Goal: Task Accomplishment & Management: Complete application form

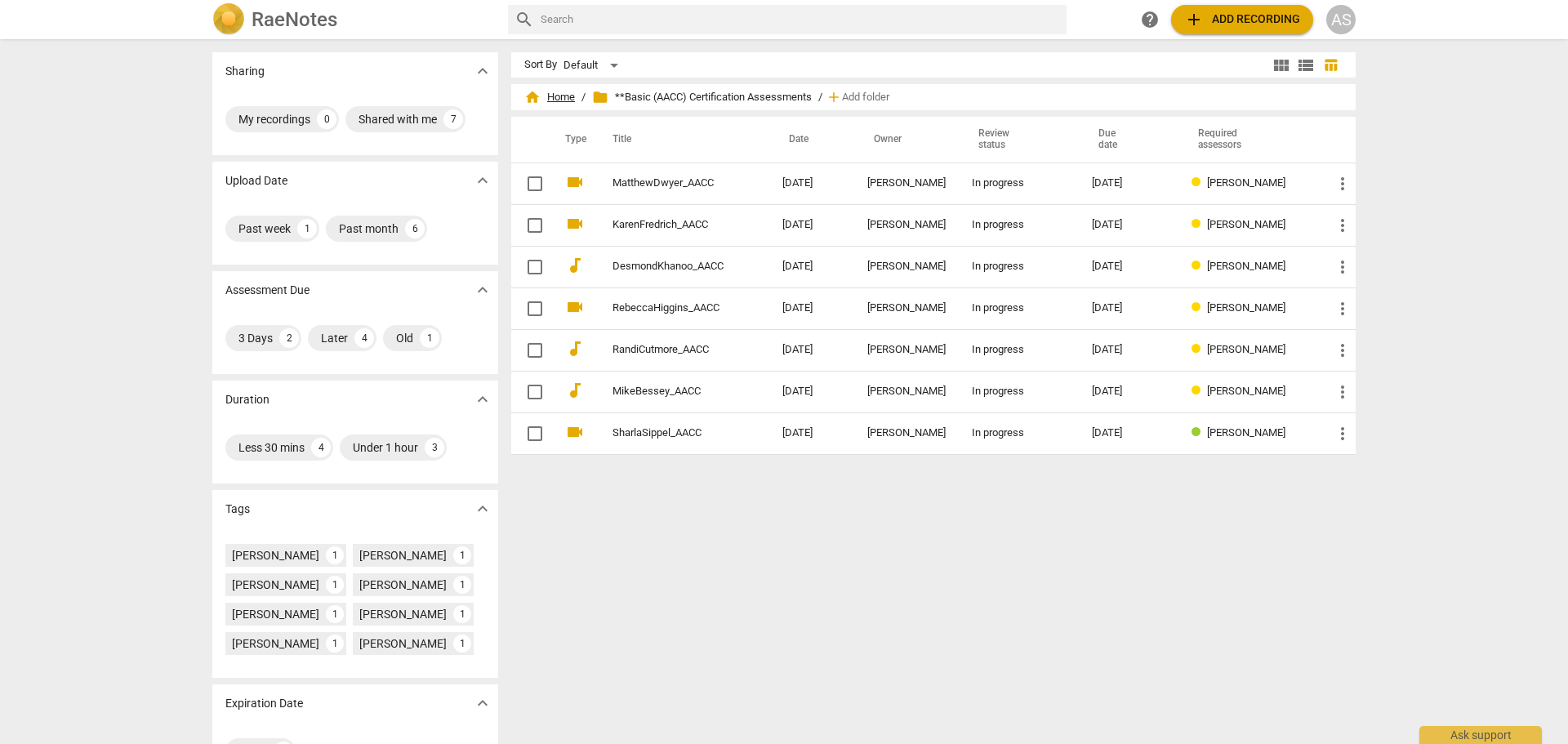
click at [544, 100] on span "home Home" at bounding box center [550, 97] width 51 height 17
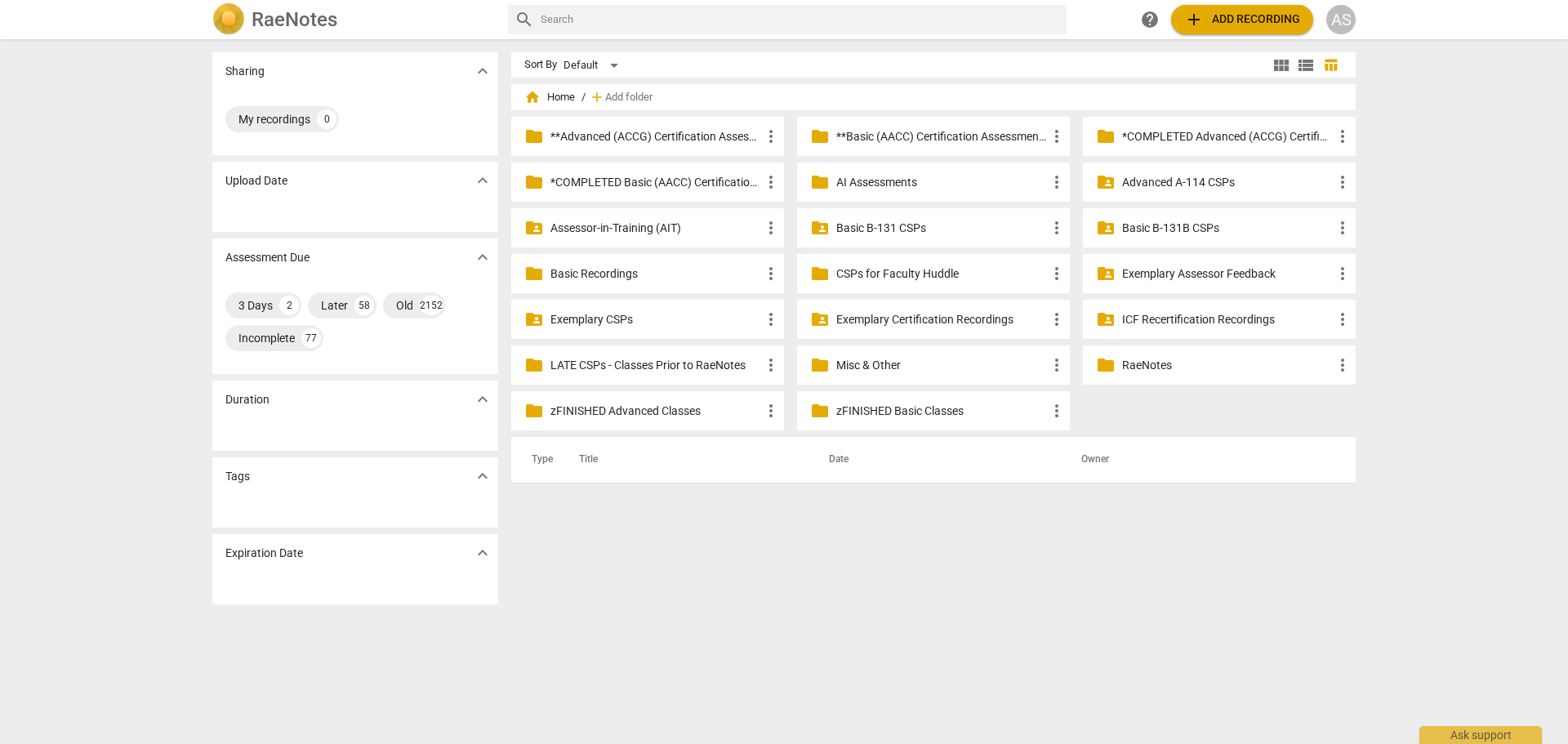
click at [856, 411] on p "zFINISHED Basic Classes" at bounding box center [941, 411] width 210 height 18
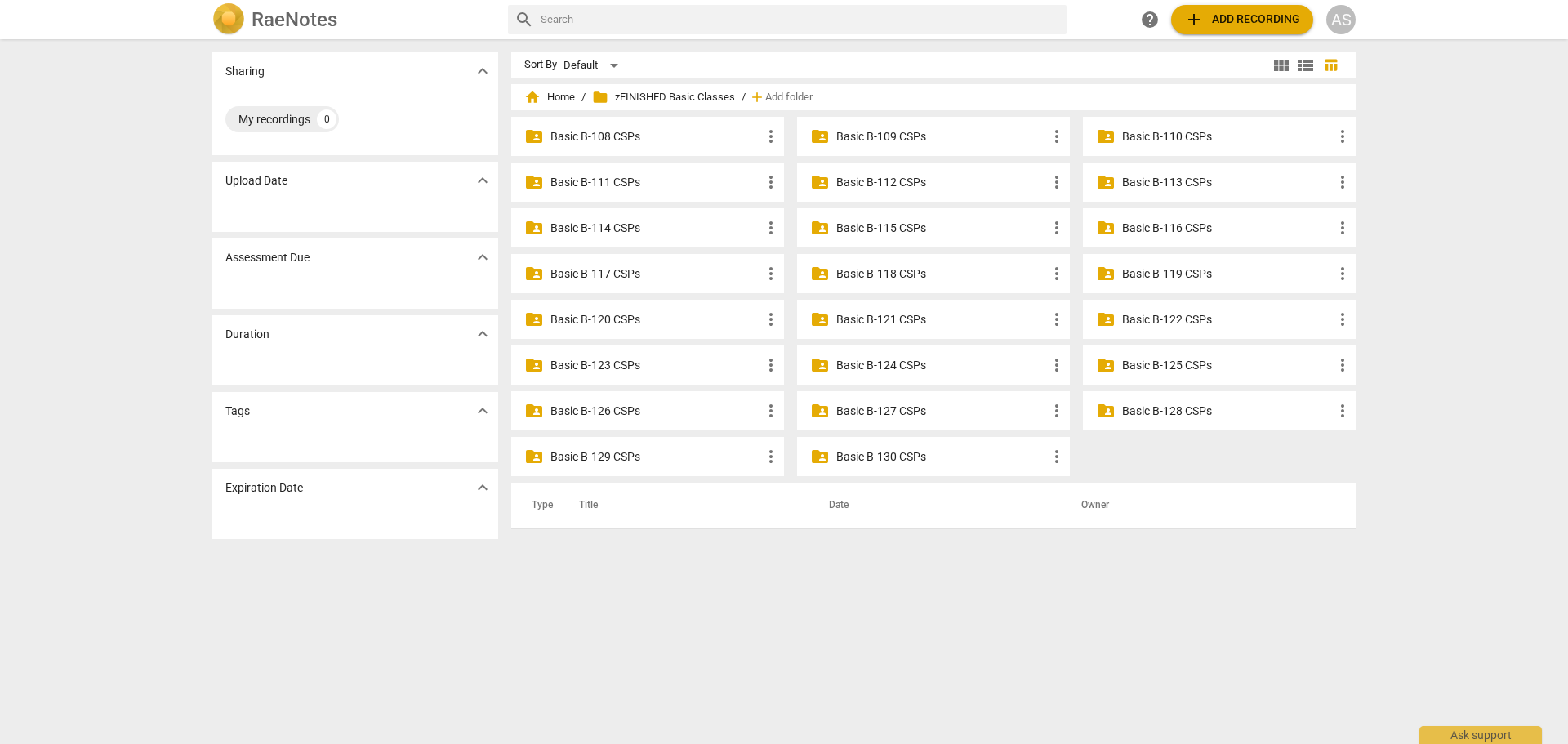
click at [895, 463] on p "Basic B-130 CSPs" at bounding box center [941, 457] width 210 height 18
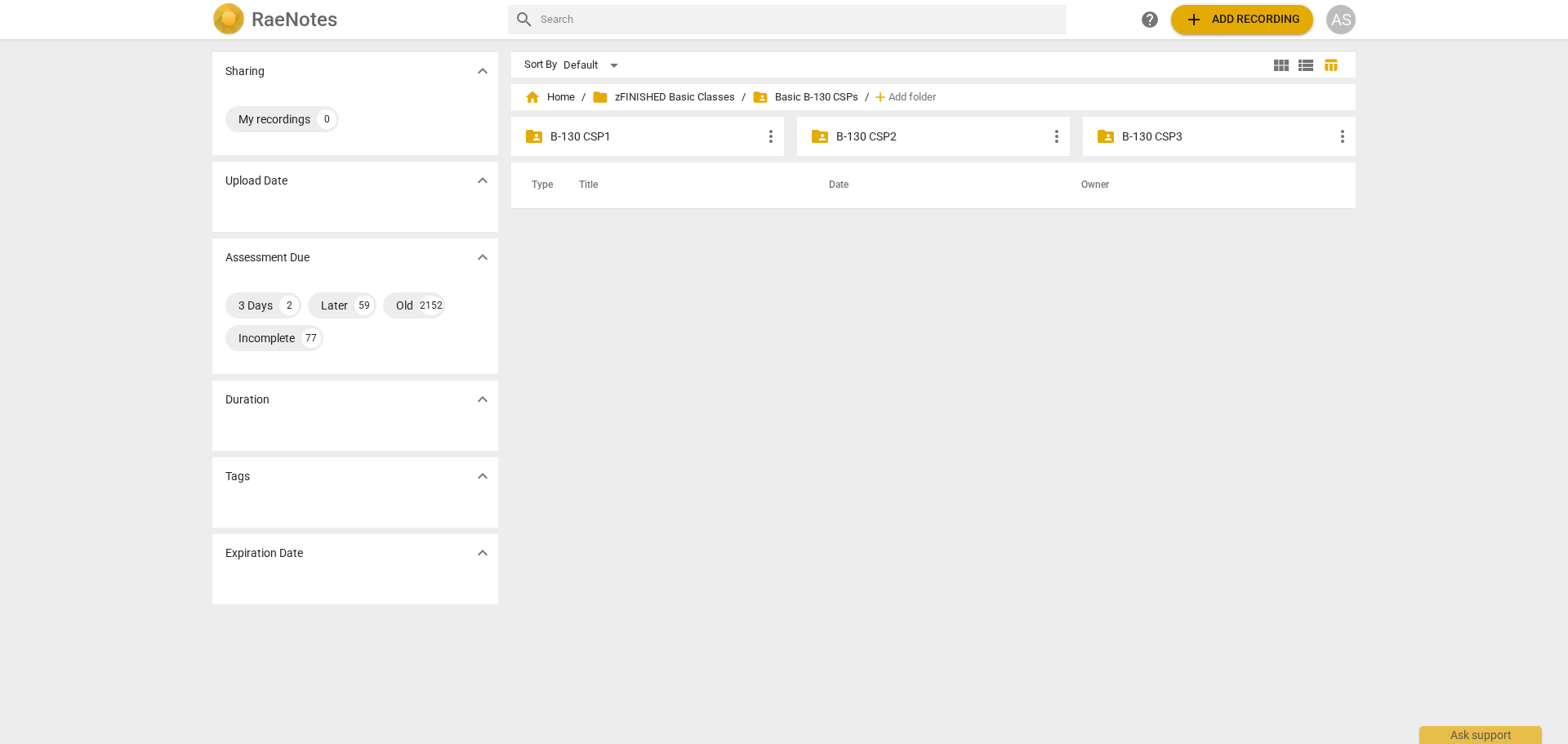
click at [1171, 135] on p "B-130 CSP3" at bounding box center [1226, 137] width 210 height 18
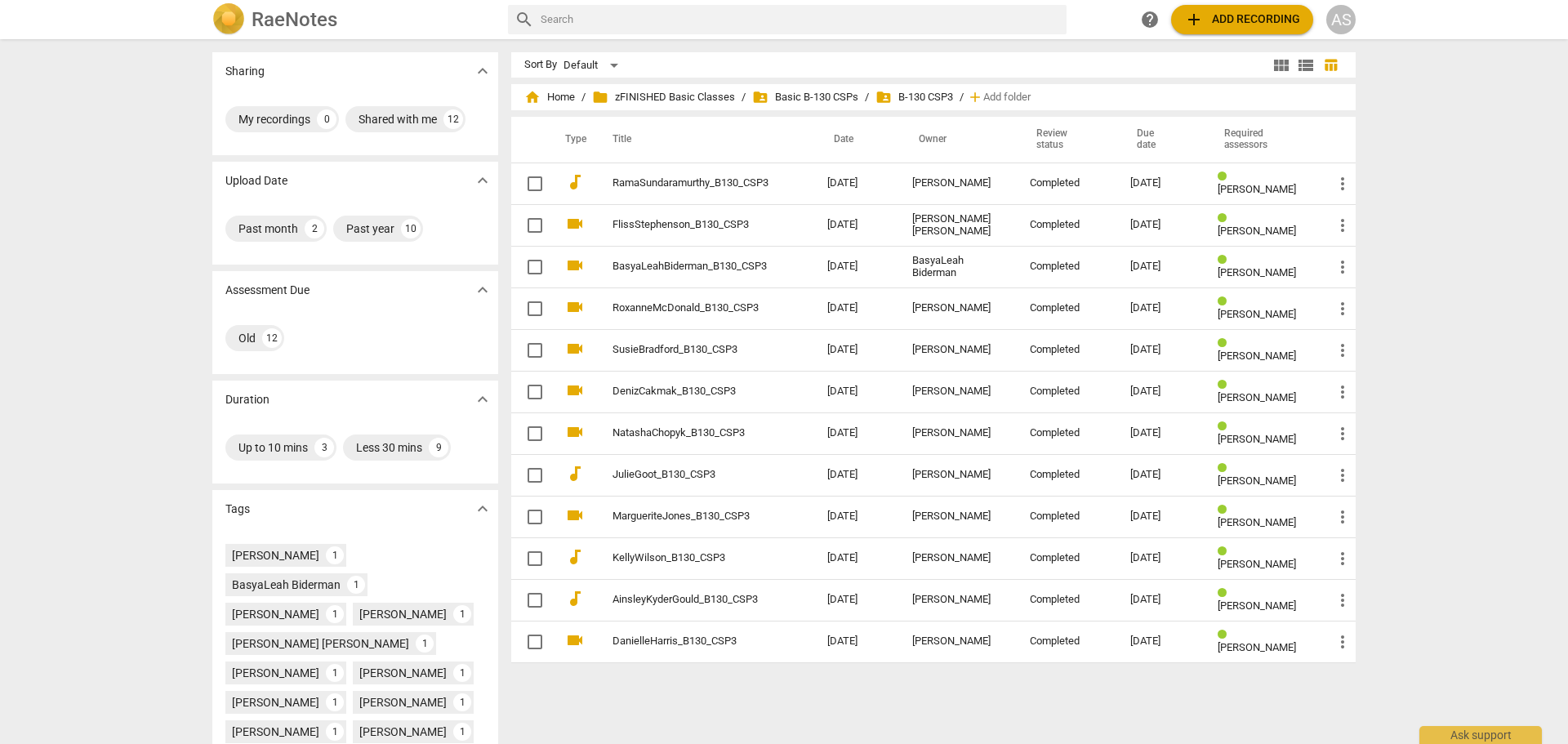
click at [1351, 26] on div "AS" at bounding box center [1341, 20] width 29 height 29
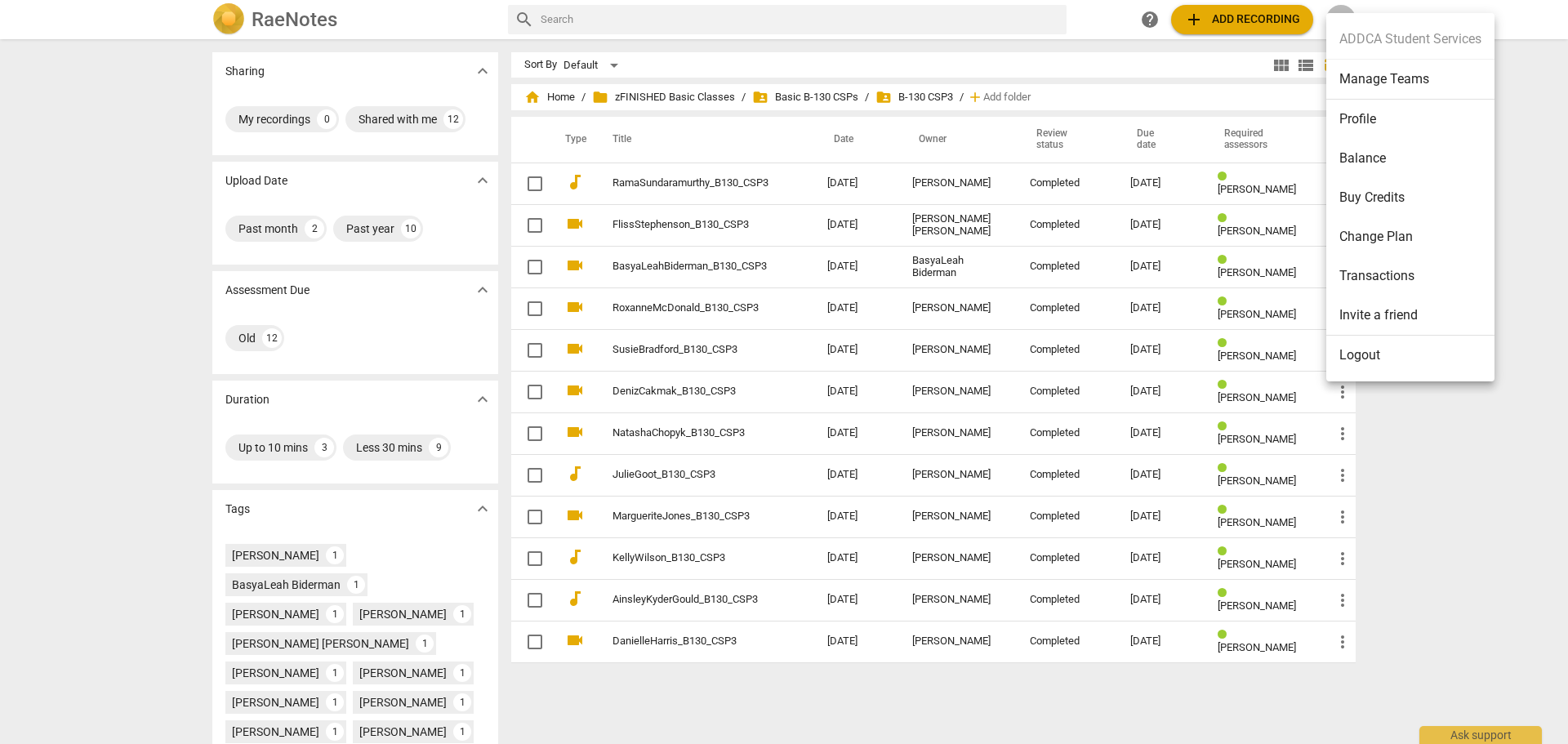
click at [1356, 85] on li "Manage Teams" at bounding box center [1410, 79] width 168 height 40
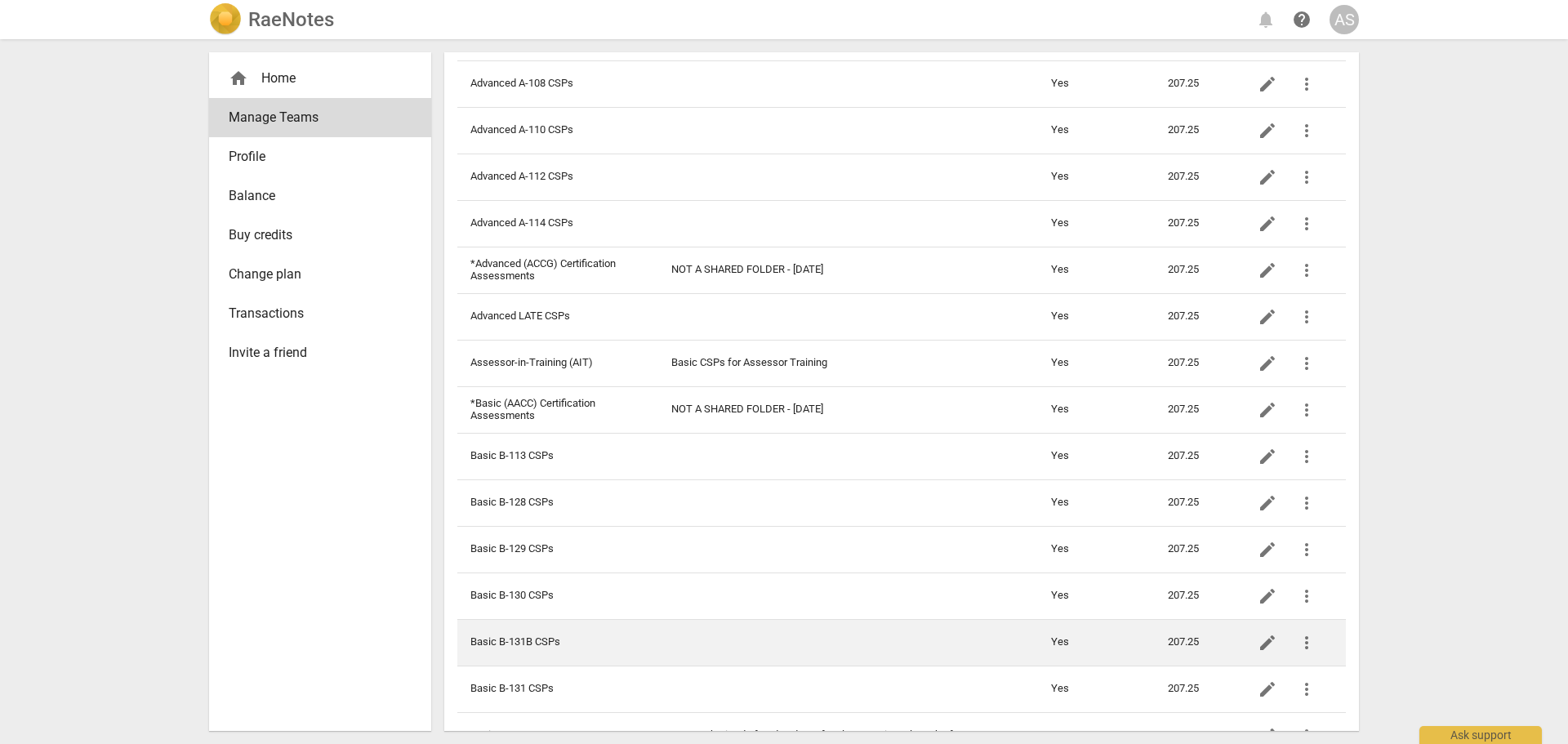
scroll to position [256, 0]
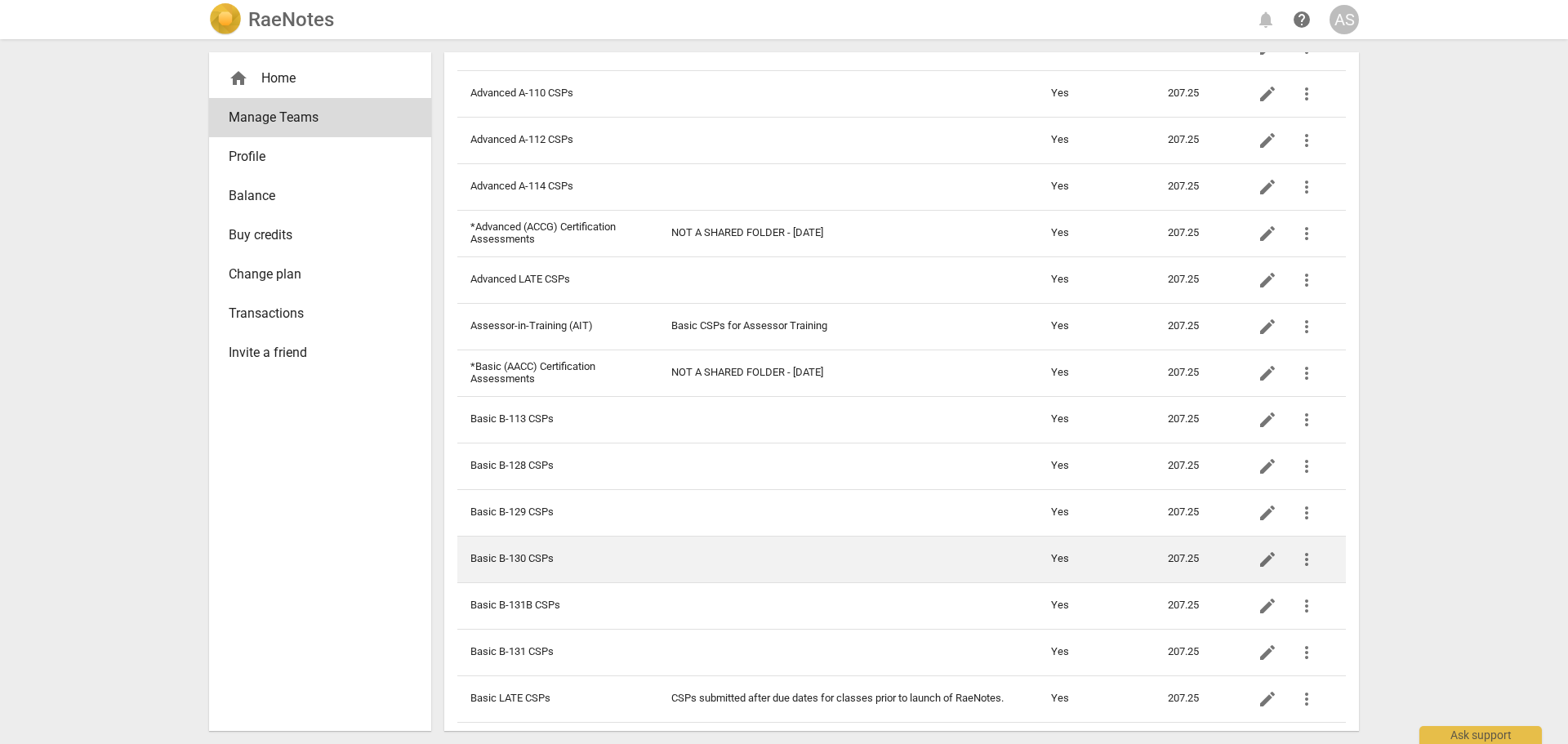
click at [1258, 560] on span "edit" at bounding box center [1268, 559] width 20 height 20
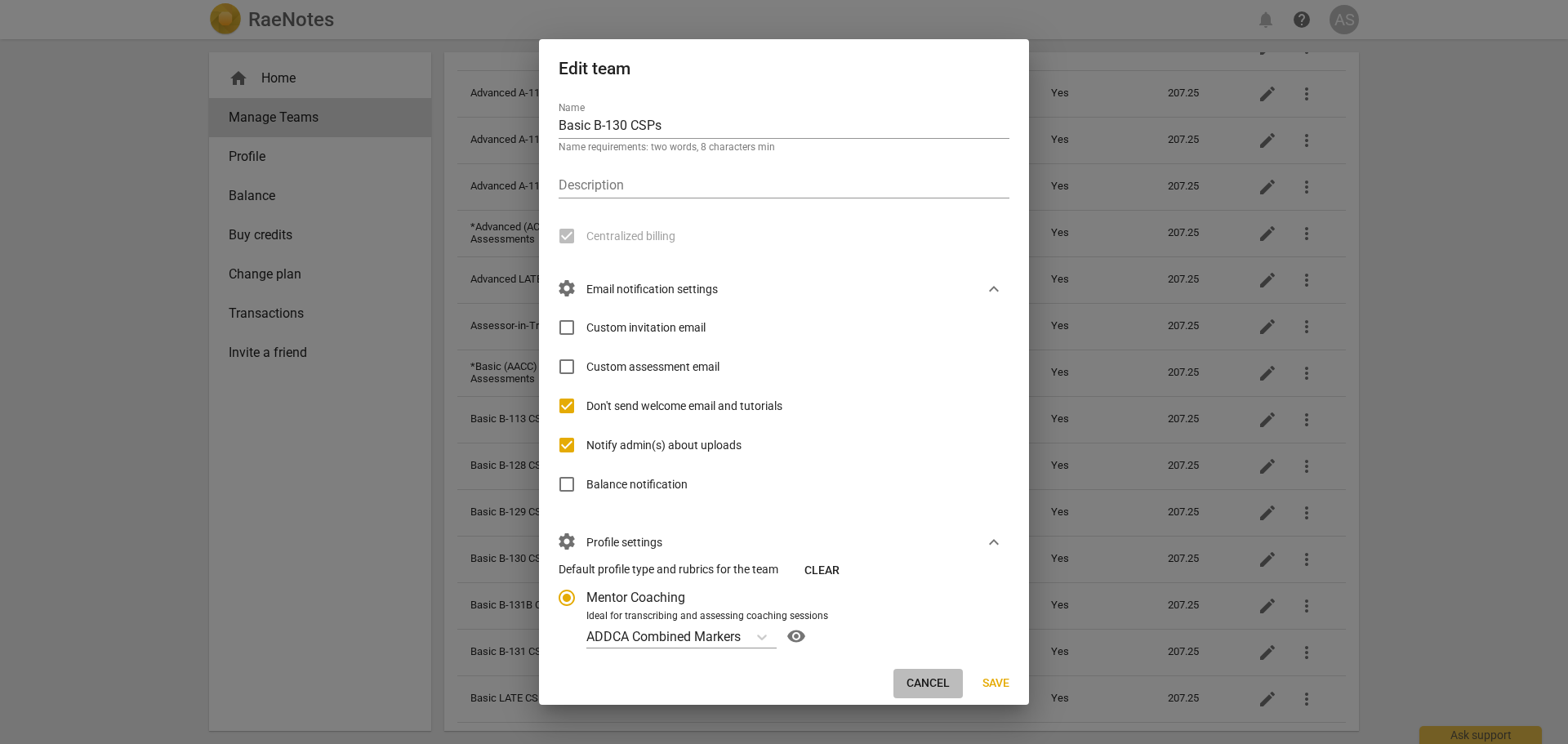
click at [929, 689] on span "Cancel" at bounding box center [928, 683] width 43 height 17
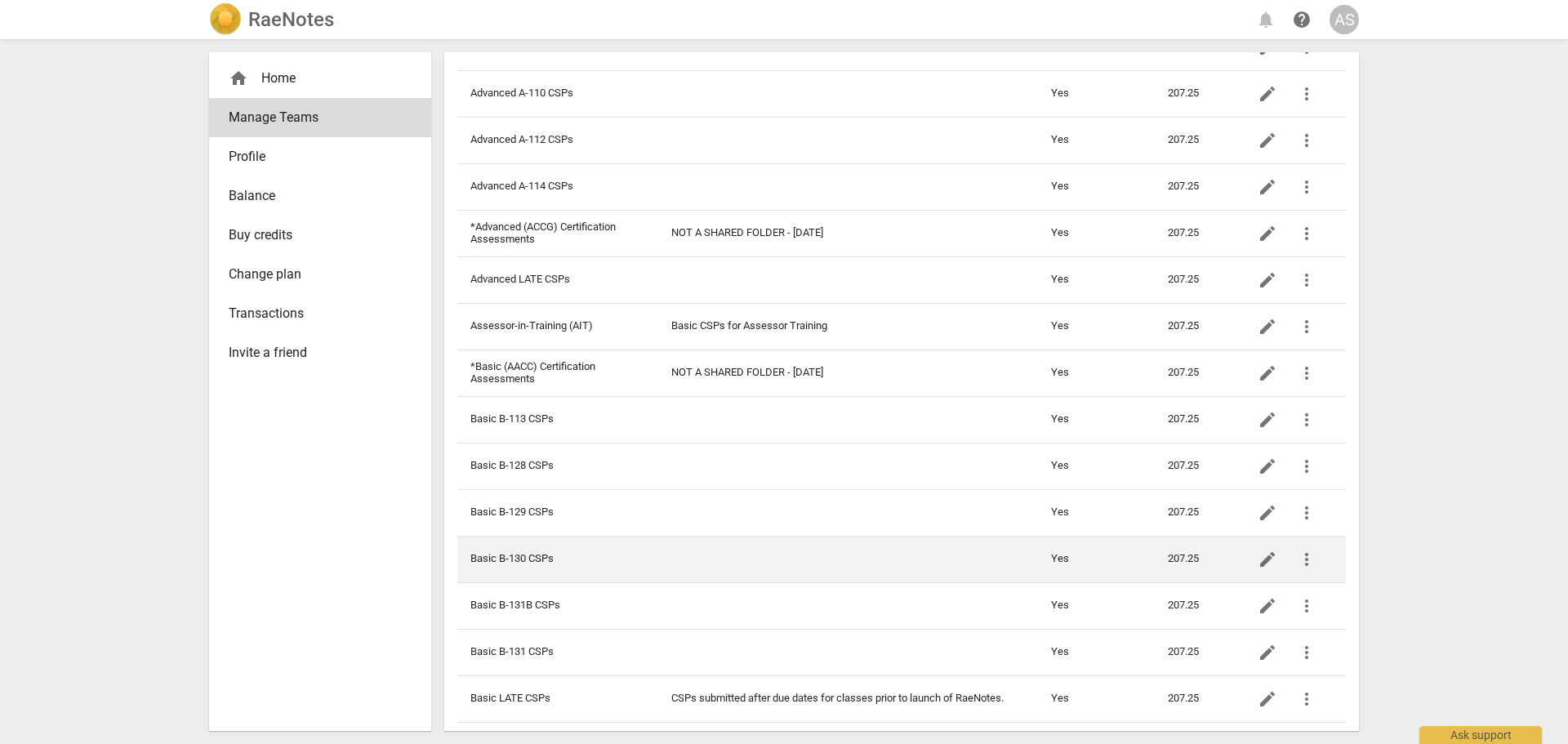
click at [677, 557] on td at bounding box center [848, 559] width 380 height 47
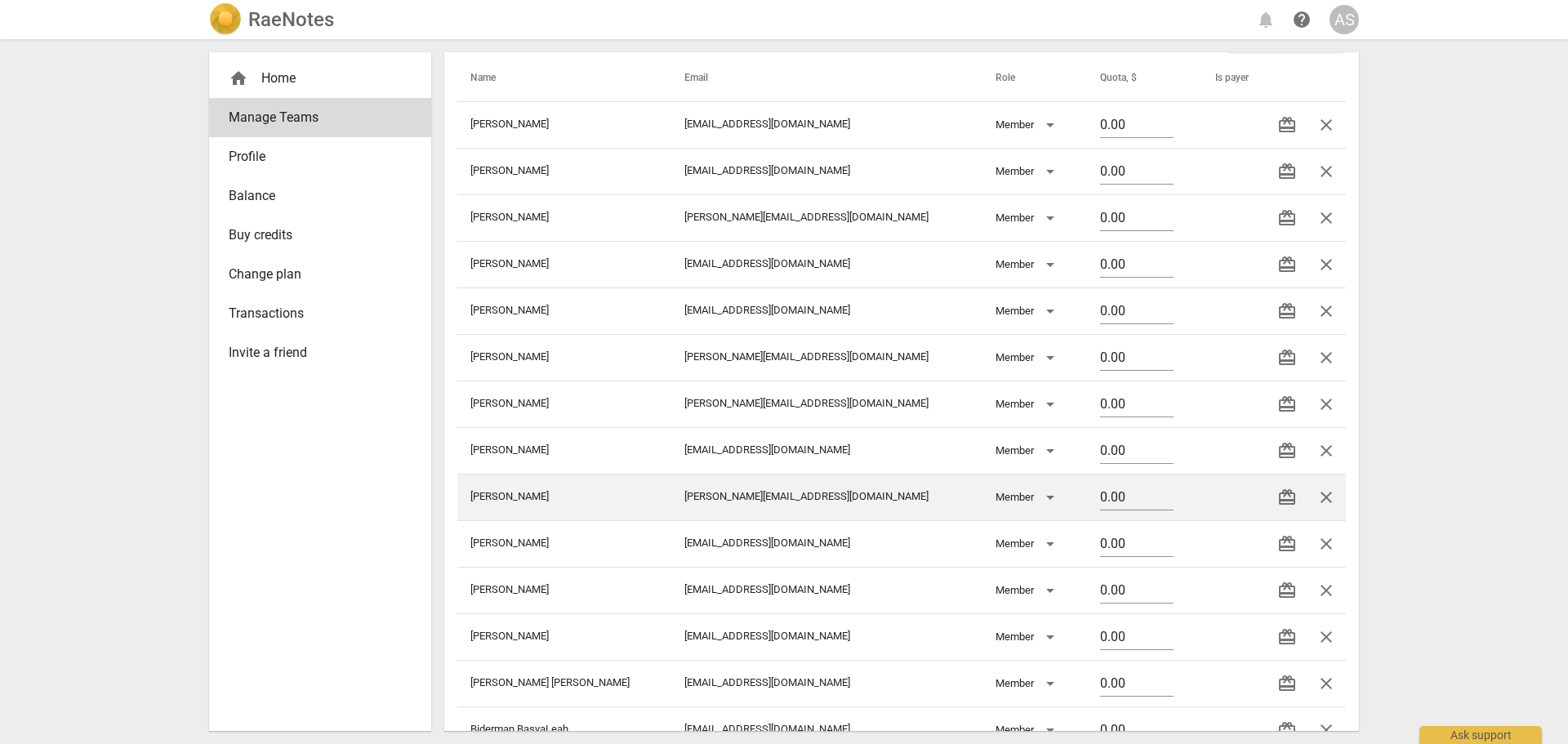
scroll to position [131, 0]
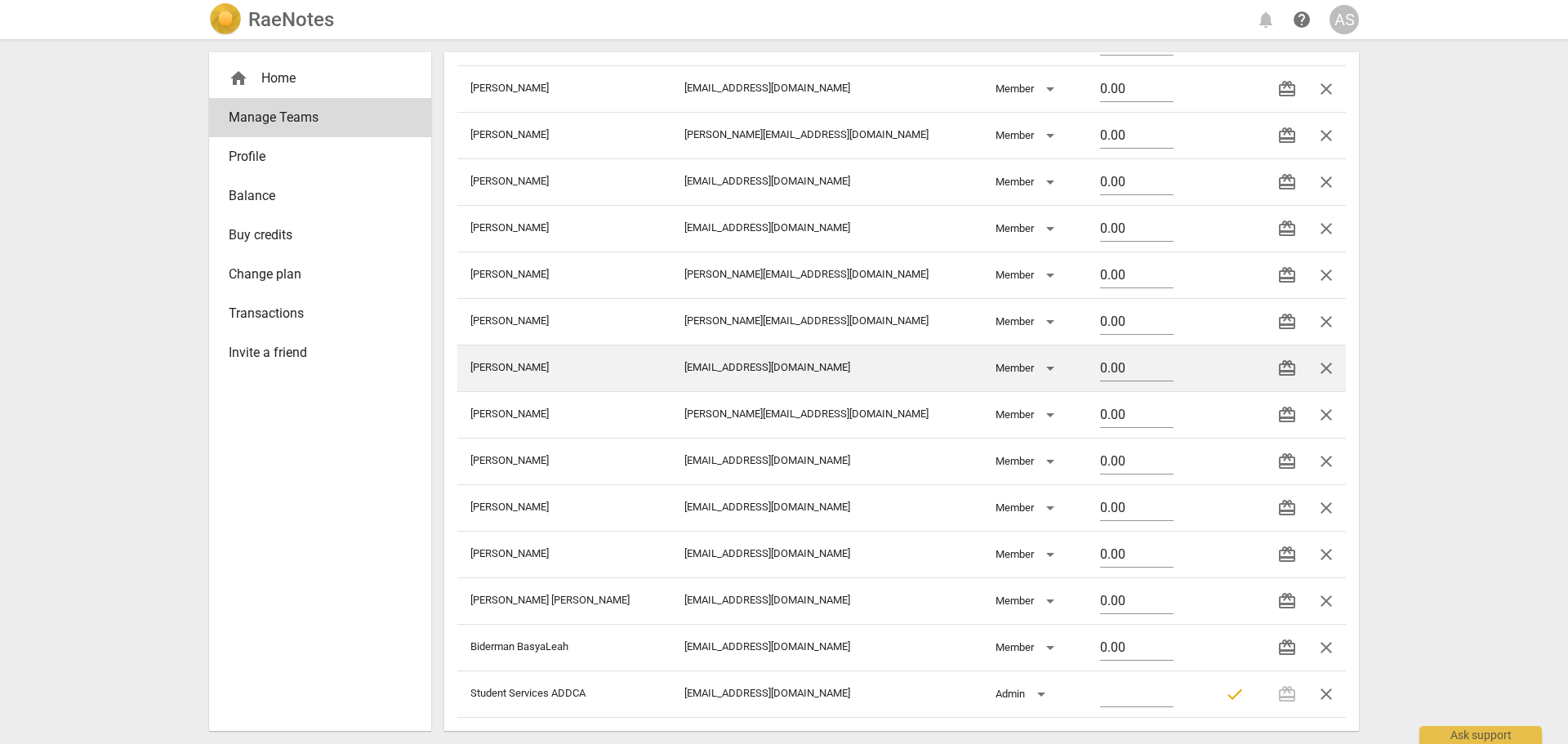
drag, startPoint x: 1092, startPoint y: 367, endPoint x: 987, endPoint y: 386, distance: 106.7
click at [987, 386] on tr "Latona Caroline ceelatona@gmail.com Member 0.00 redeem close" at bounding box center [901, 368] width 889 height 47
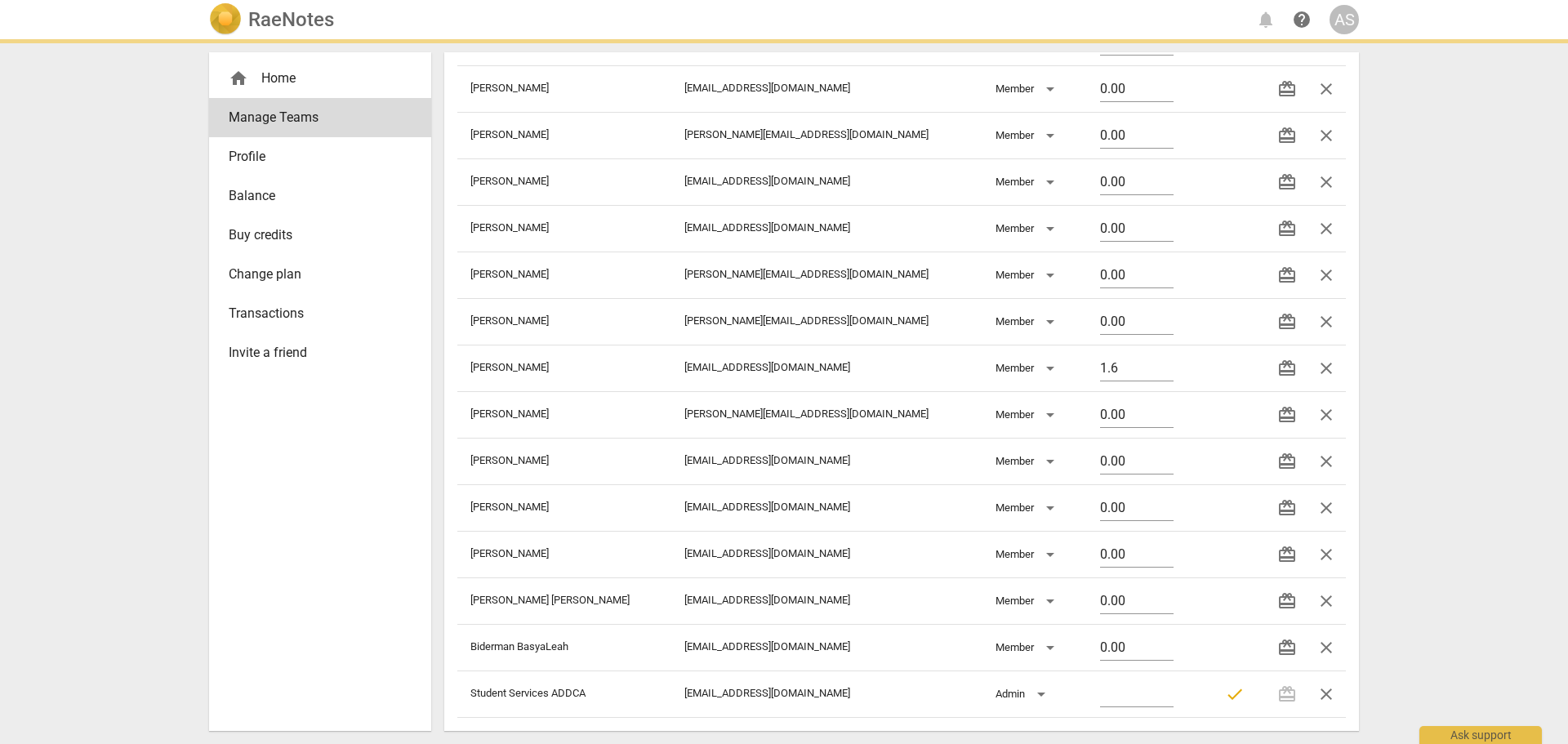
type input "1.60"
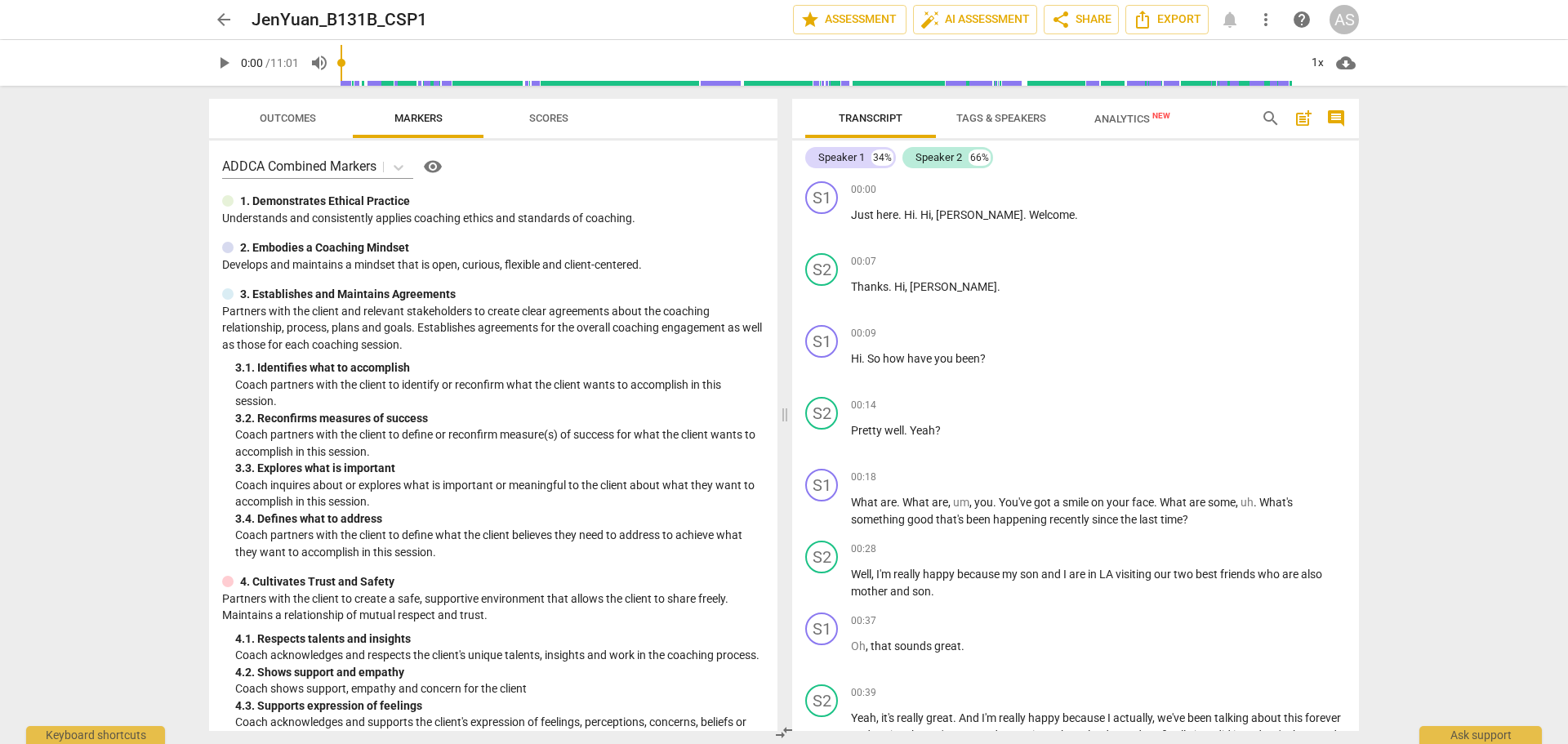
click at [217, 17] on span "arrow_back" at bounding box center [224, 20] width 20 height 20
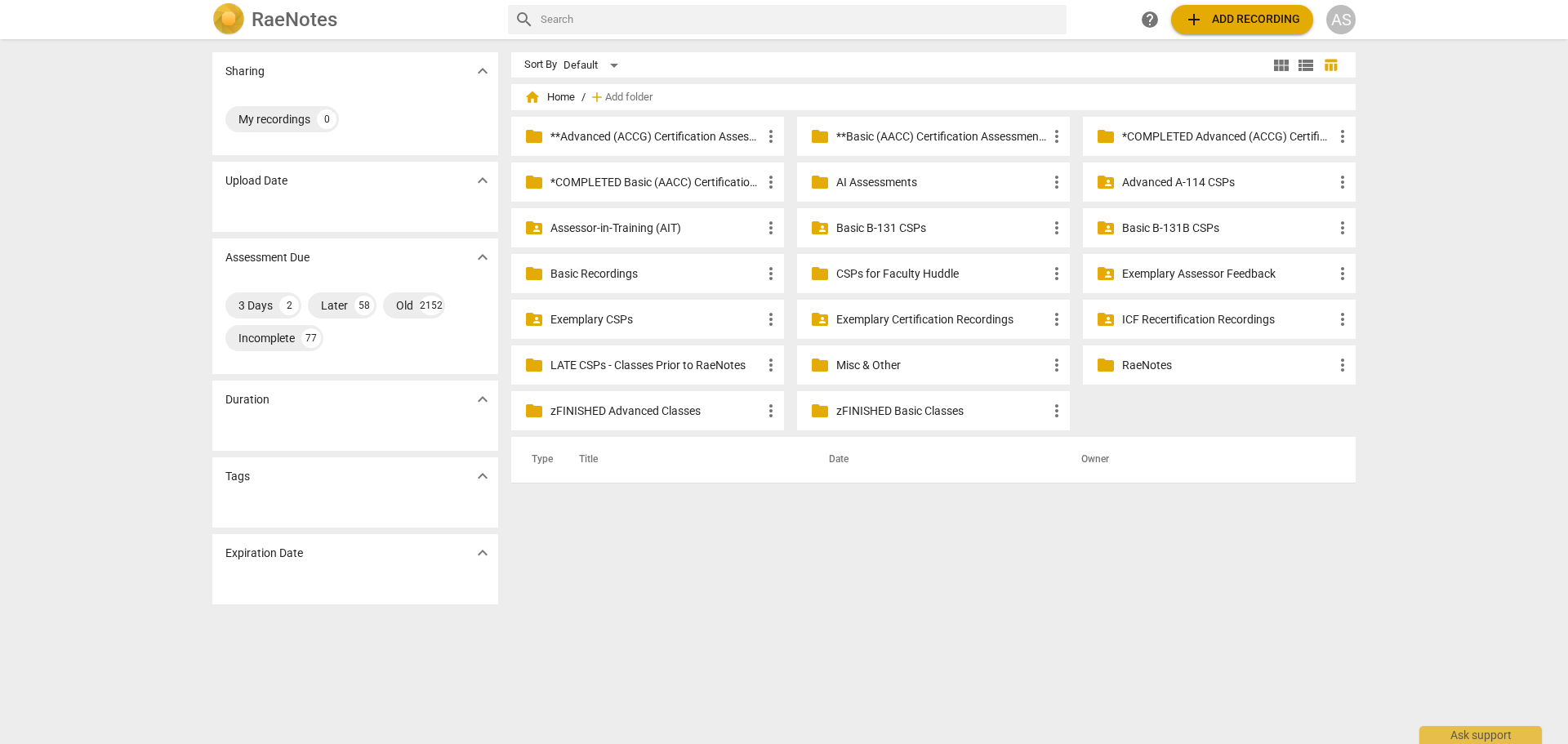
click at [1165, 226] on p "Basic B-131B CSPs" at bounding box center [1226, 228] width 210 height 18
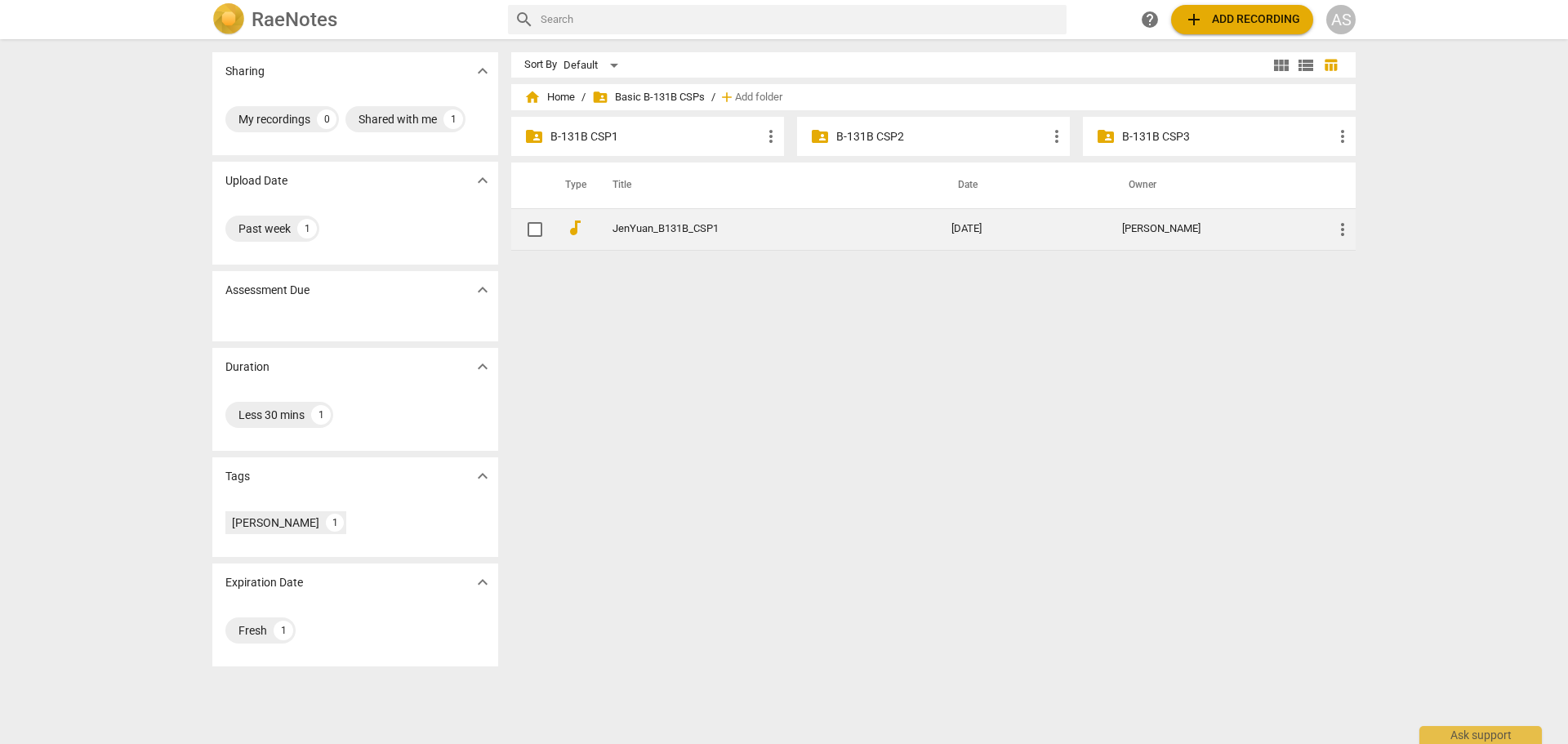
click at [1239, 231] on span "more_vert" at bounding box center [1343, 229] width 20 height 20
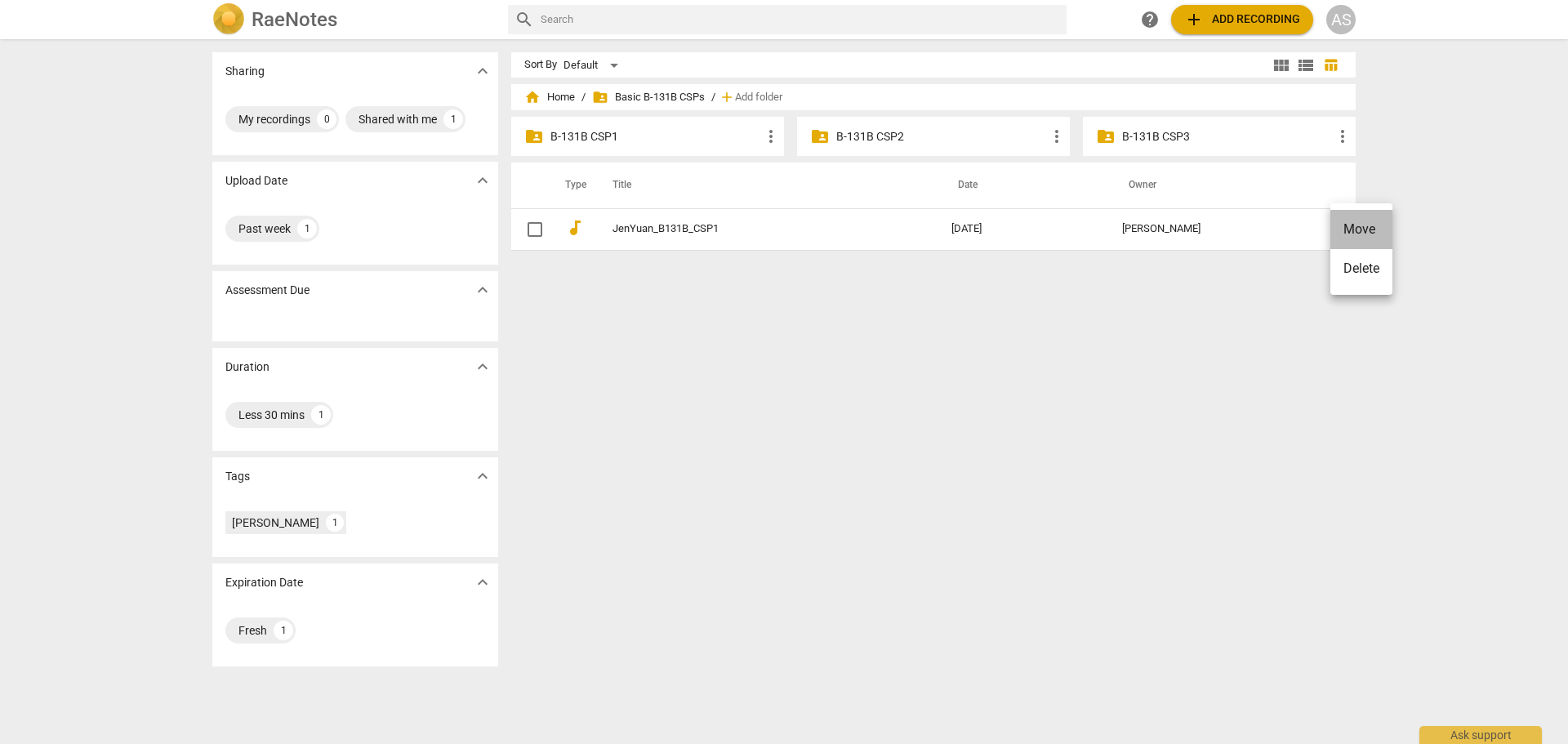
click at [1239, 233] on li "Move" at bounding box center [1360, 229] width 62 height 39
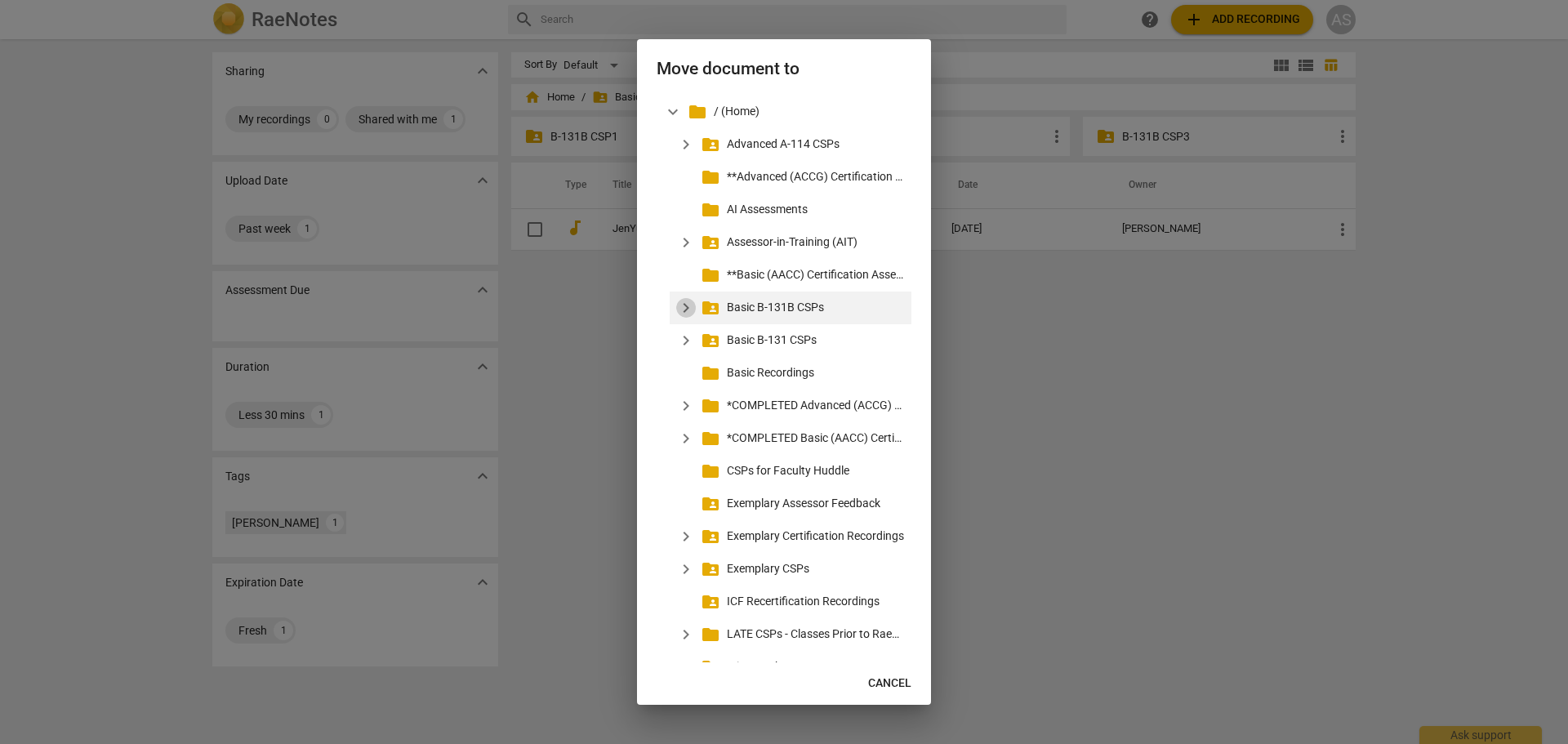
click at [683, 303] on span "expand_more" at bounding box center [686, 308] width 20 height 20
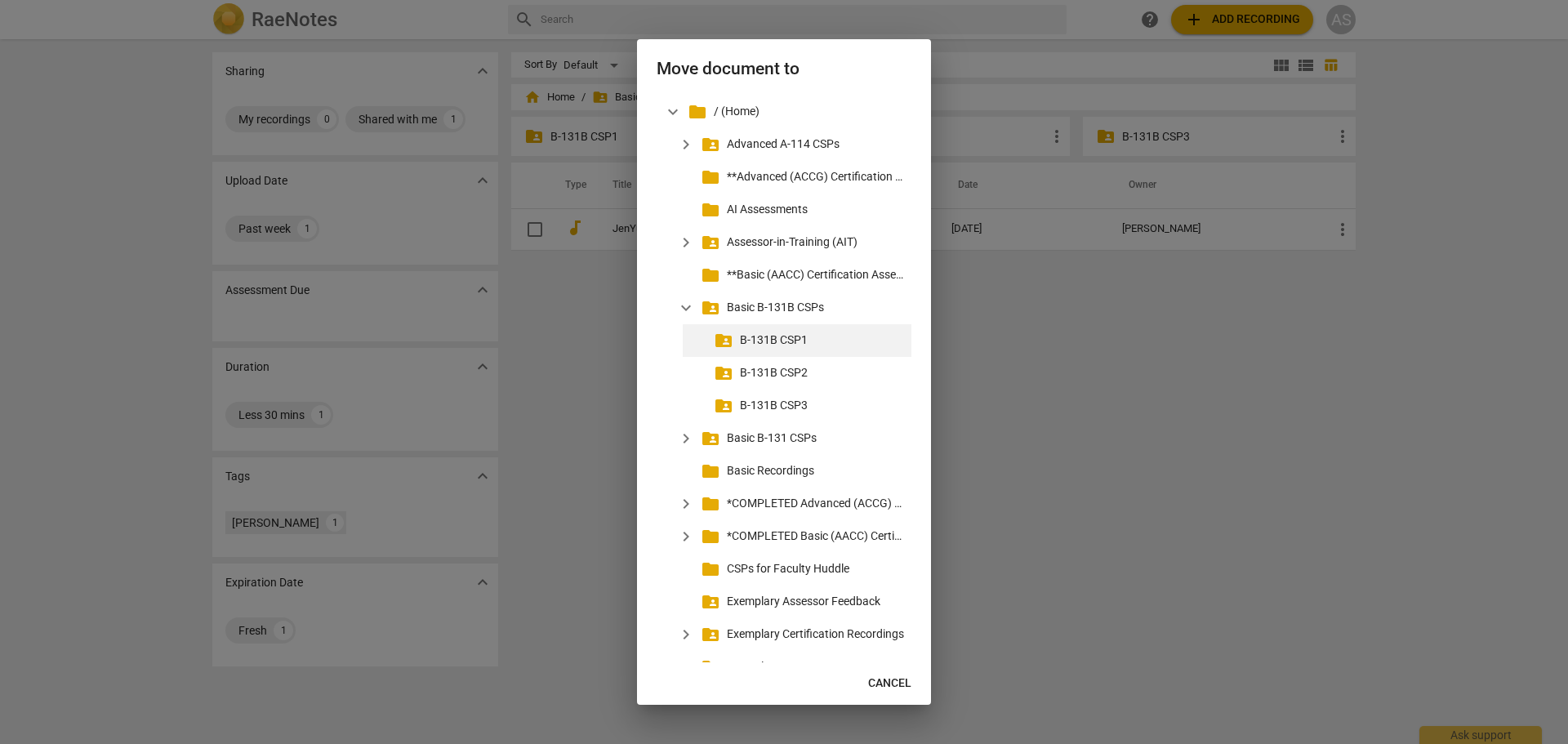
click at [773, 338] on p "B-131B CSP1" at bounding box center [822, 341] width 165 height 18
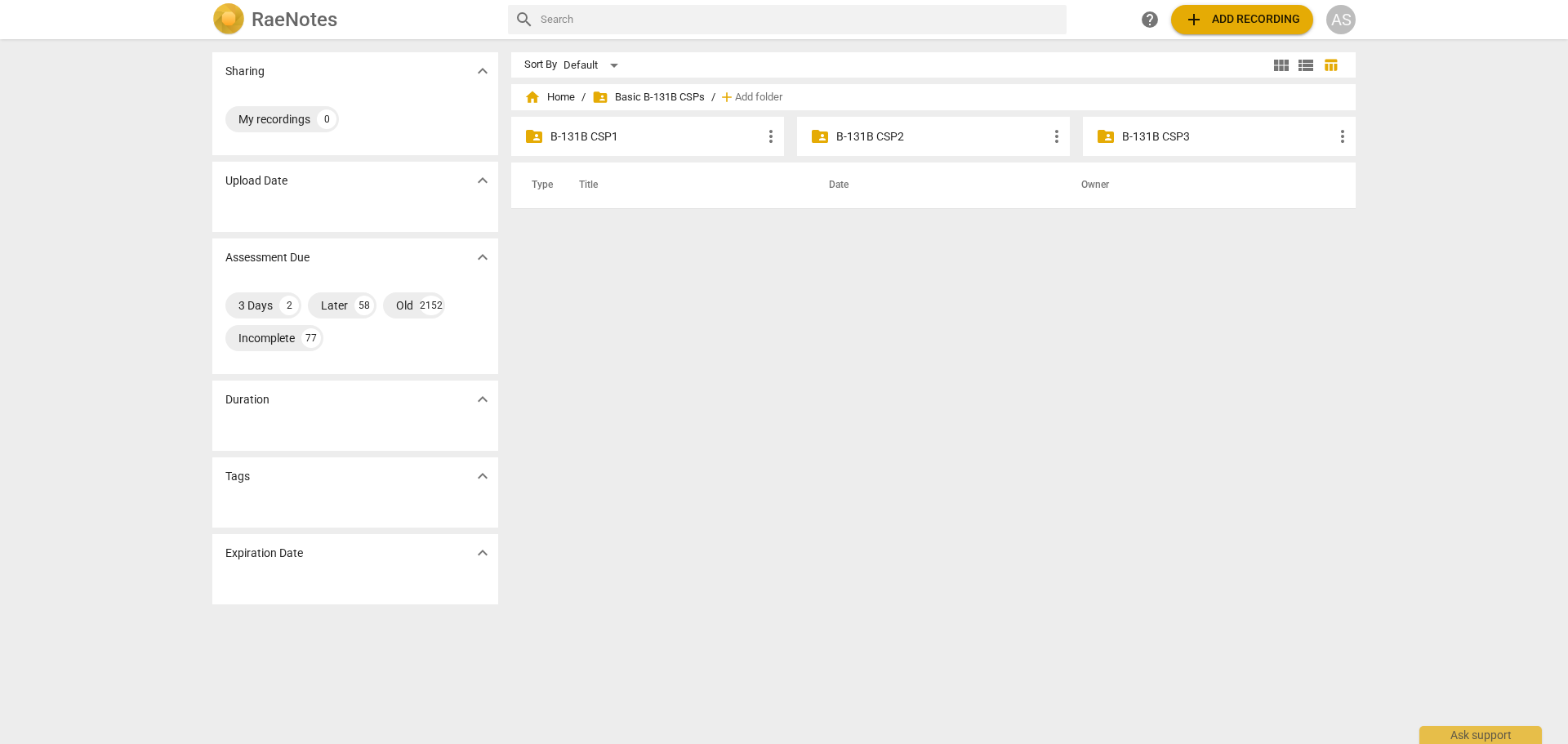
click at [622, 134] on p "B-131B CSP1" at bounding box center [655, 137] width 210 height 18
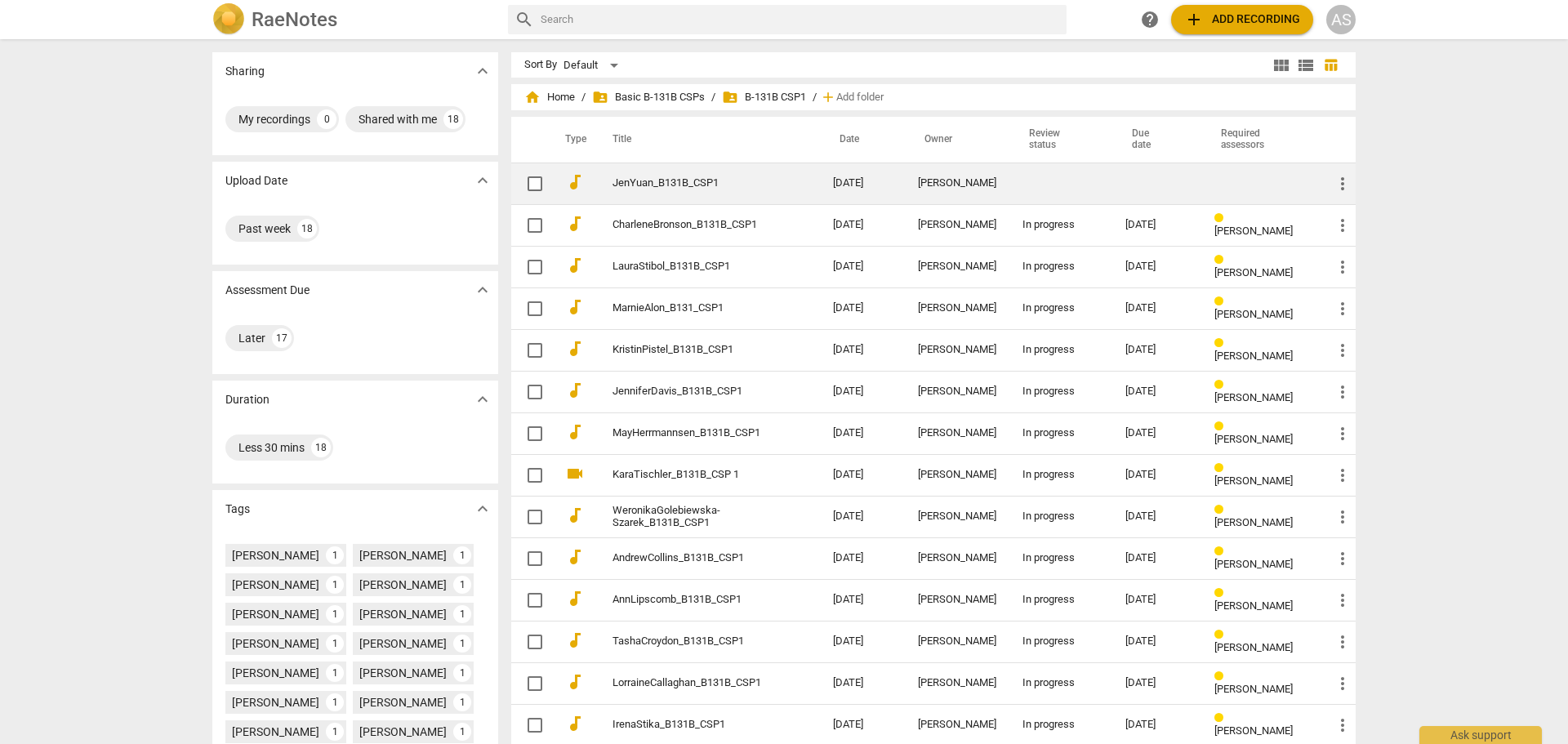
click at [874, 190] on td "[DATE]" at bounding box center [862, 183] width 85 height 42
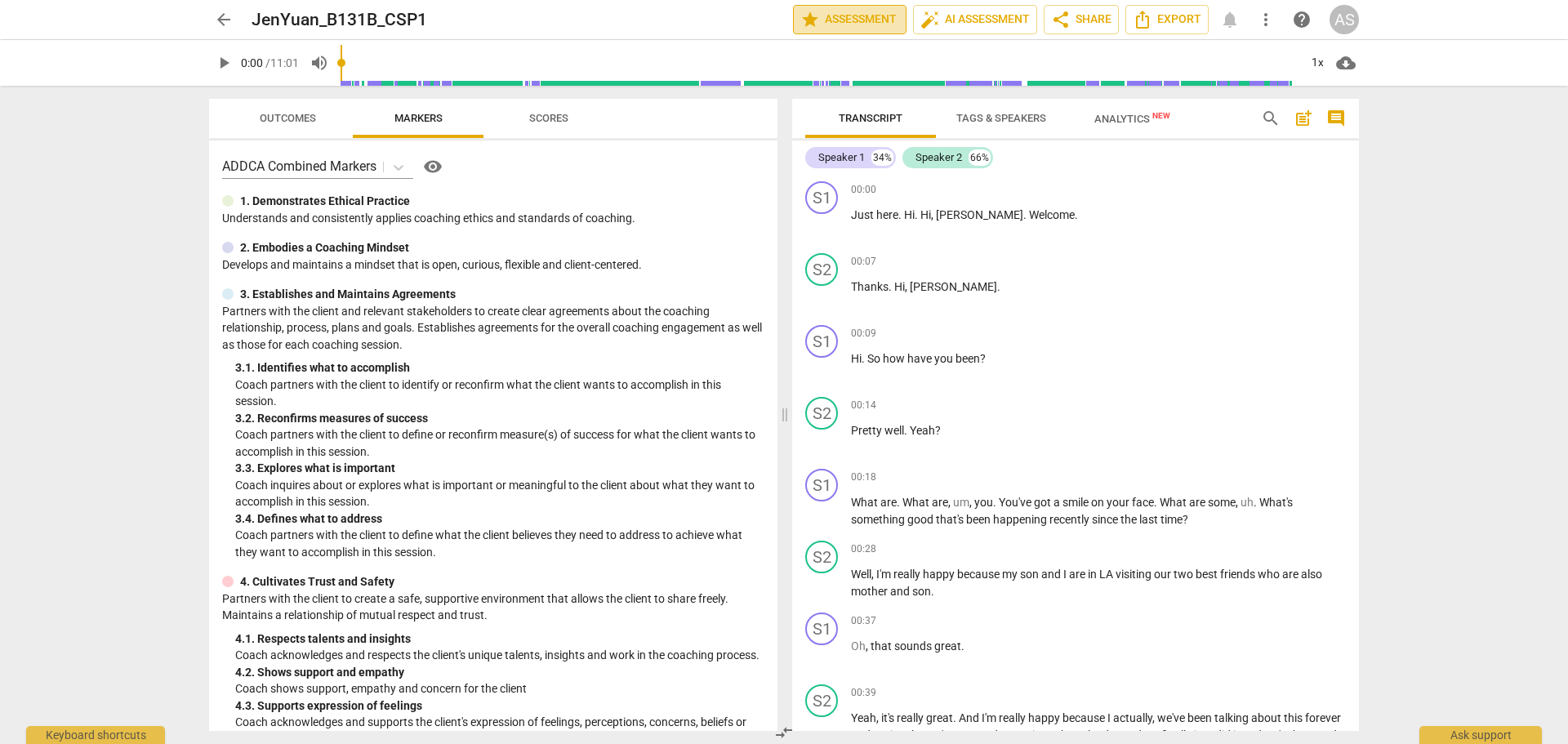
click at [834, 15] on span "star Assessment" at bounding box center [850, 20] width 99 height 20
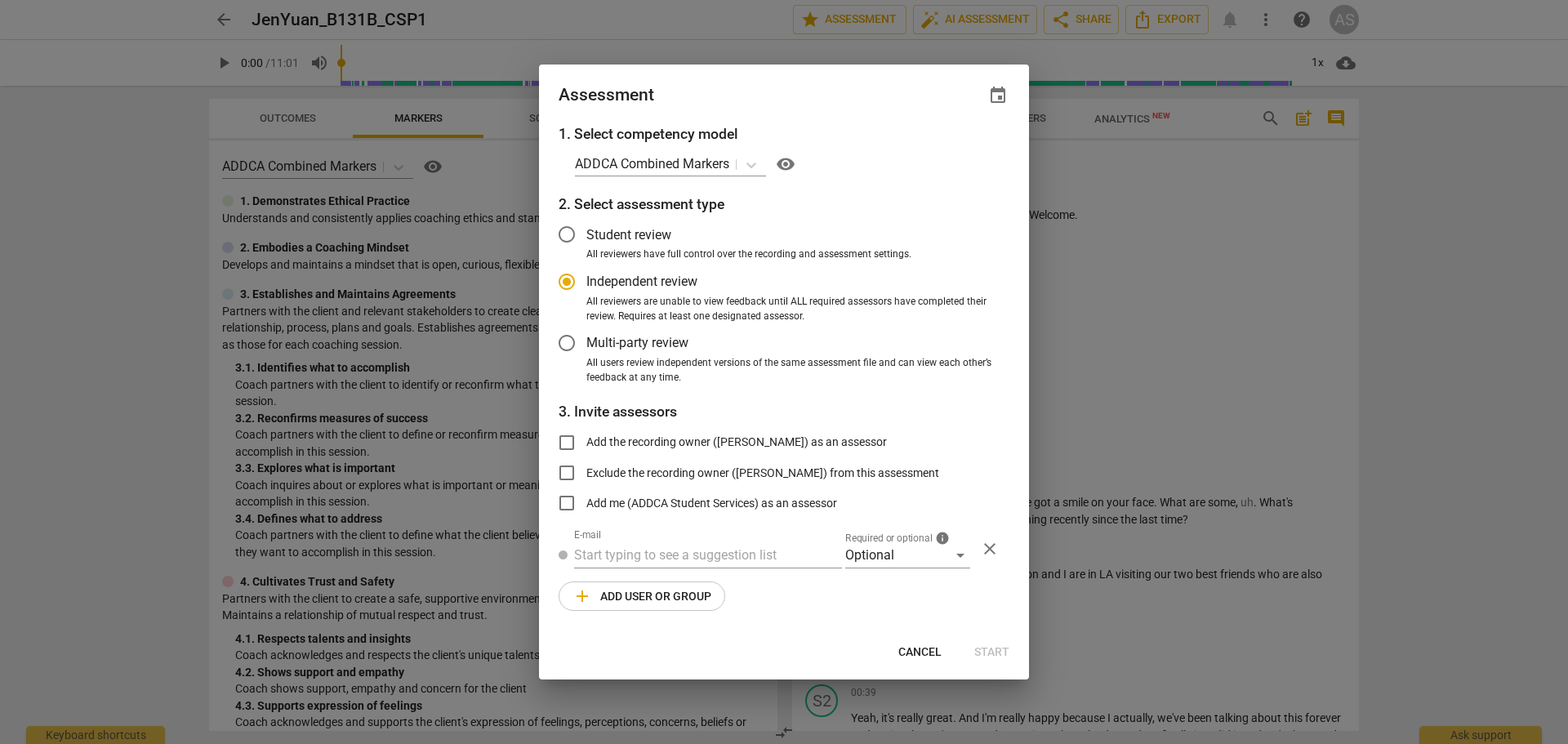
click at [1014, 92] on div "Assessment event" at bounding box center [784, 94] width 490 height 59
radio input "false"
click at [1001, 91] on span "event" at bounding box center [998, 96] width 20 height 20
click at [945, 151] on input "date" at bounding box center [899, 152] width 115 height 23
type input "[DATE]"
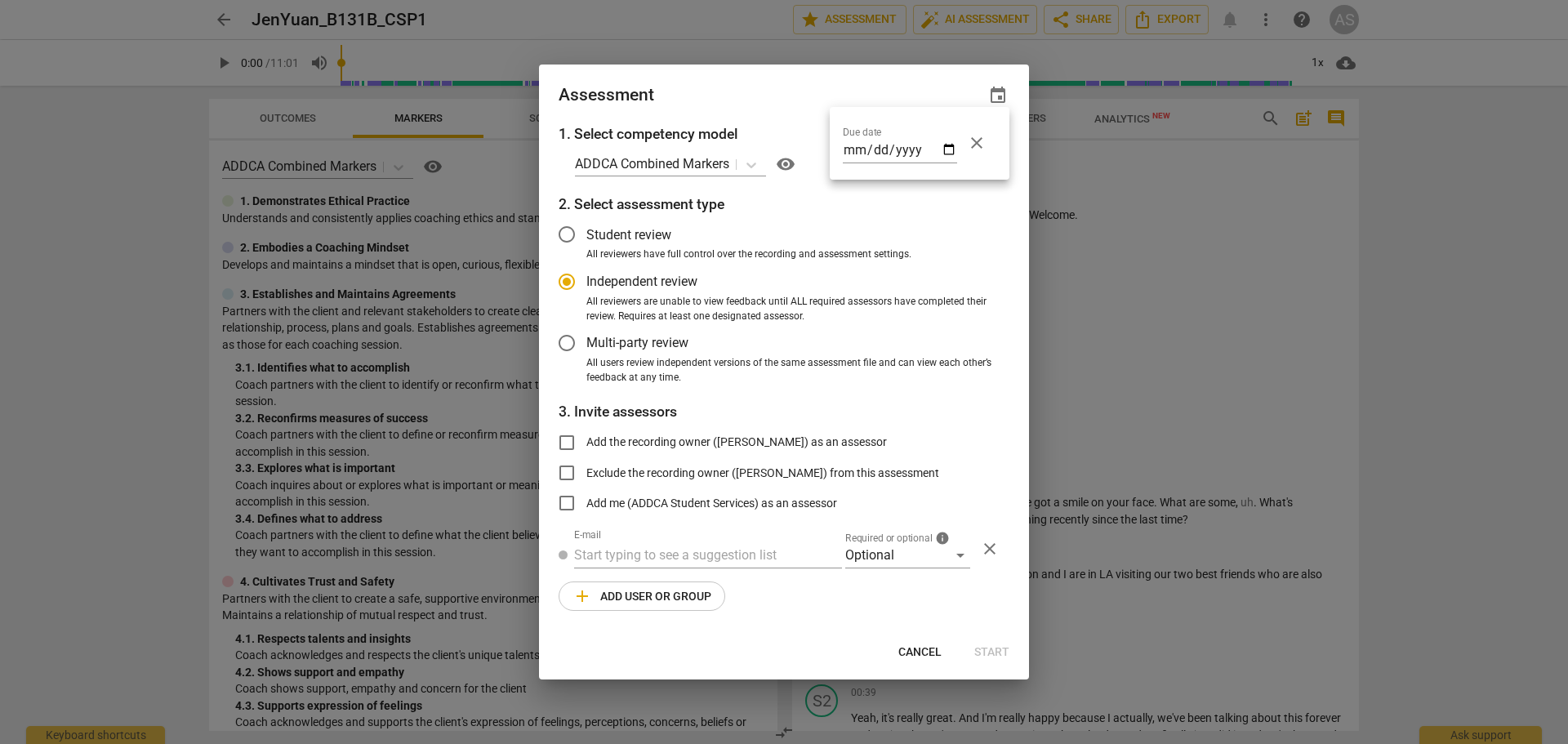
click at [773, 111] on div at bounding box center [784, 372] width 1568 height 744
click at [874, 560] on div "Optional" at bounding box center [908, 555] width 125 height 26
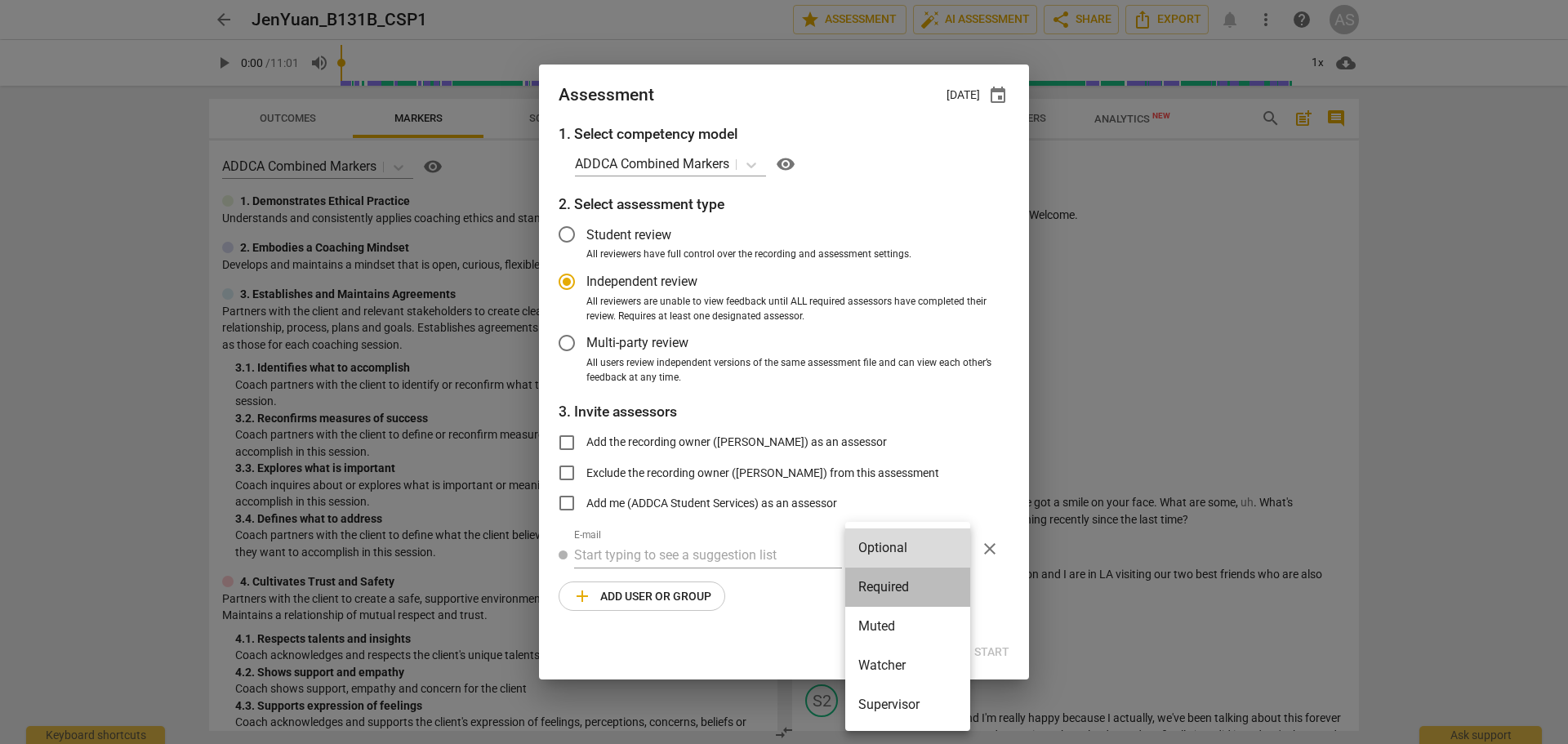
click at [886, 560] on li "Required" at bounding box center [908, 587] width 125 height 39
radio input "false"
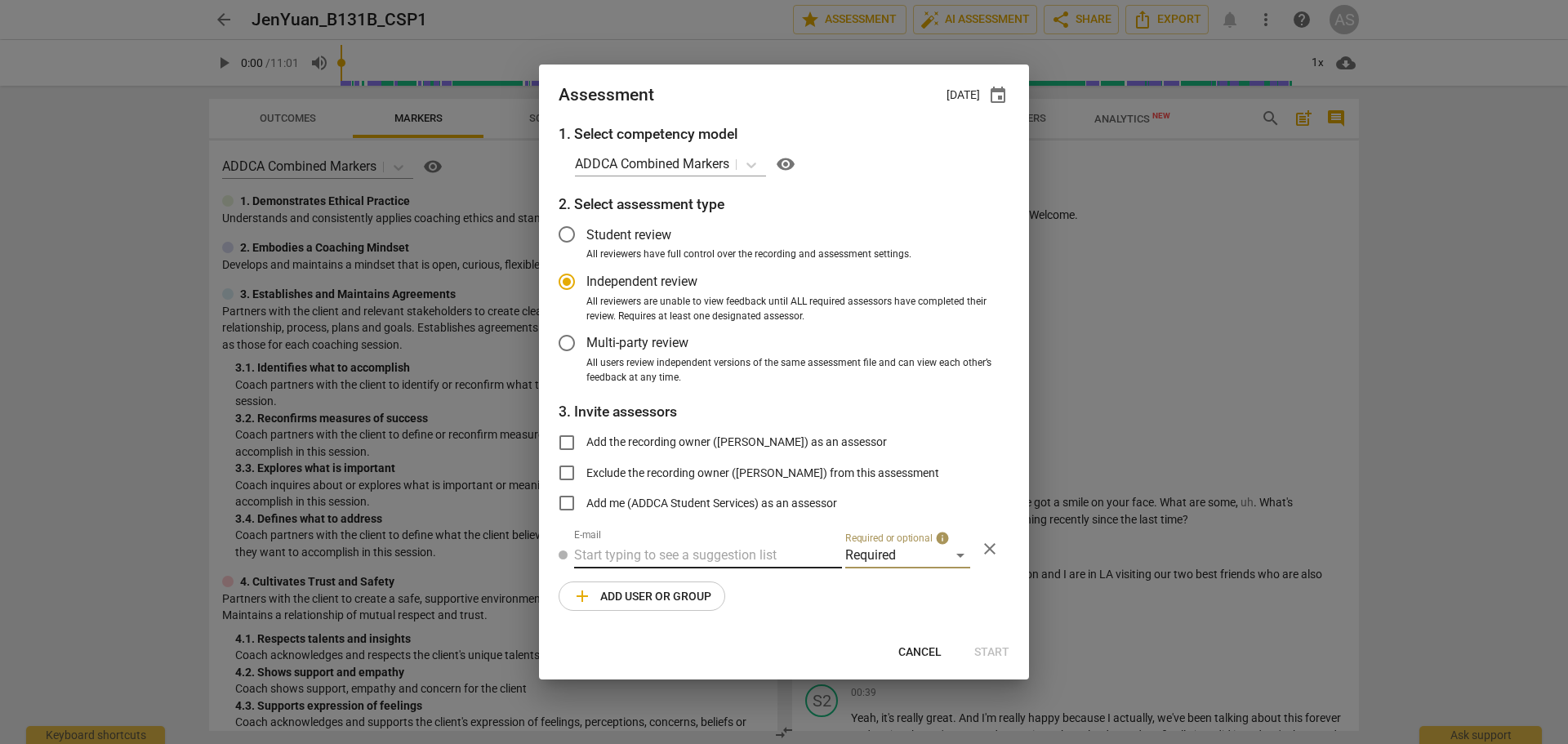
click at [645, 554] on input "text" at bounding box center [709, 555] width 268 height 26
type input "[PERSON_NAME]"
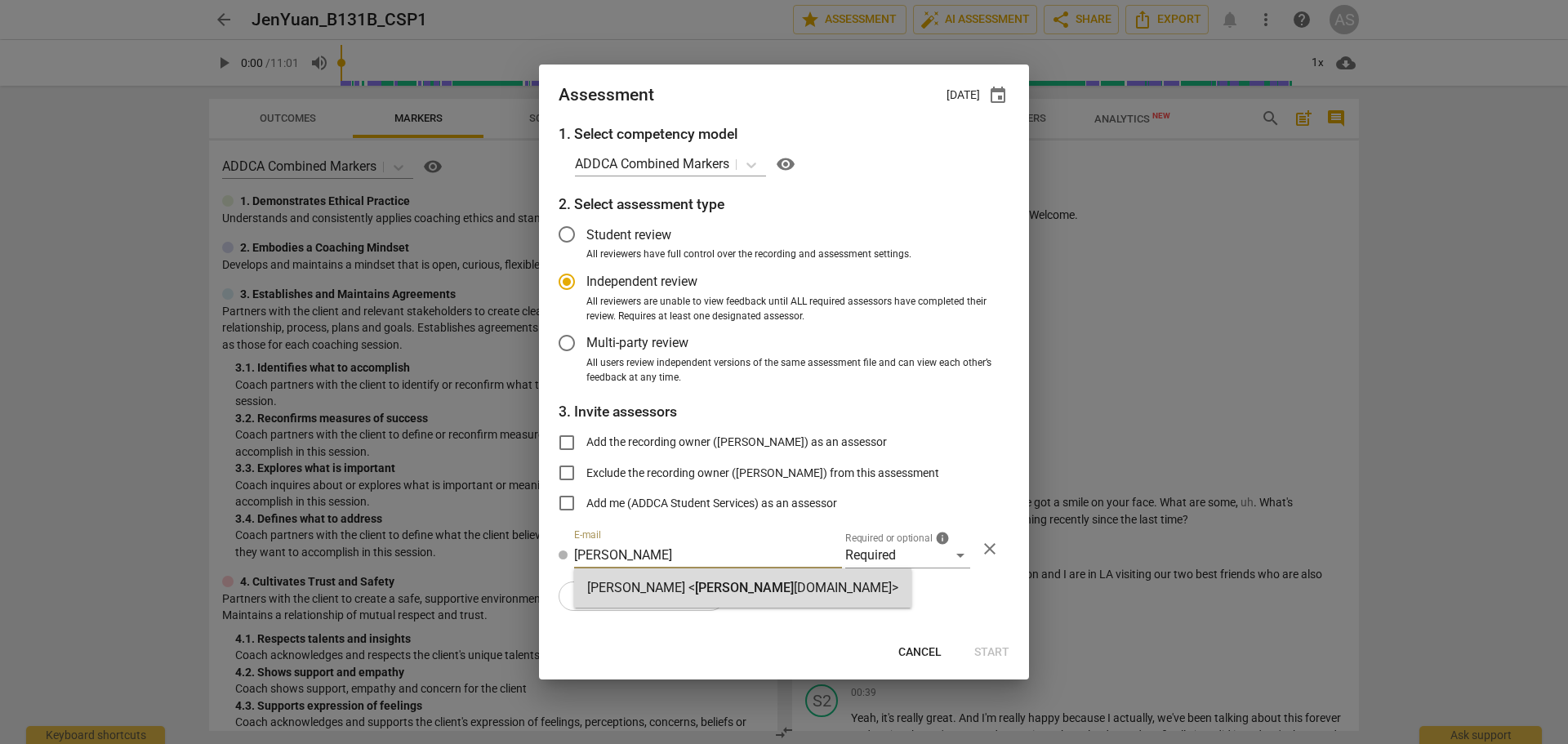
click at [648, 560] on div "[PERSON_NAME] < [PERSON_NAME] [DOMAIN_NAME]>" at bounding box center [743, 588] width 338 height 39
radio input "false"
type input "[PERSON_NAME] <[PERSON_NAME][EMAIL_ADDRESS][DOMAIN_NAME]>"
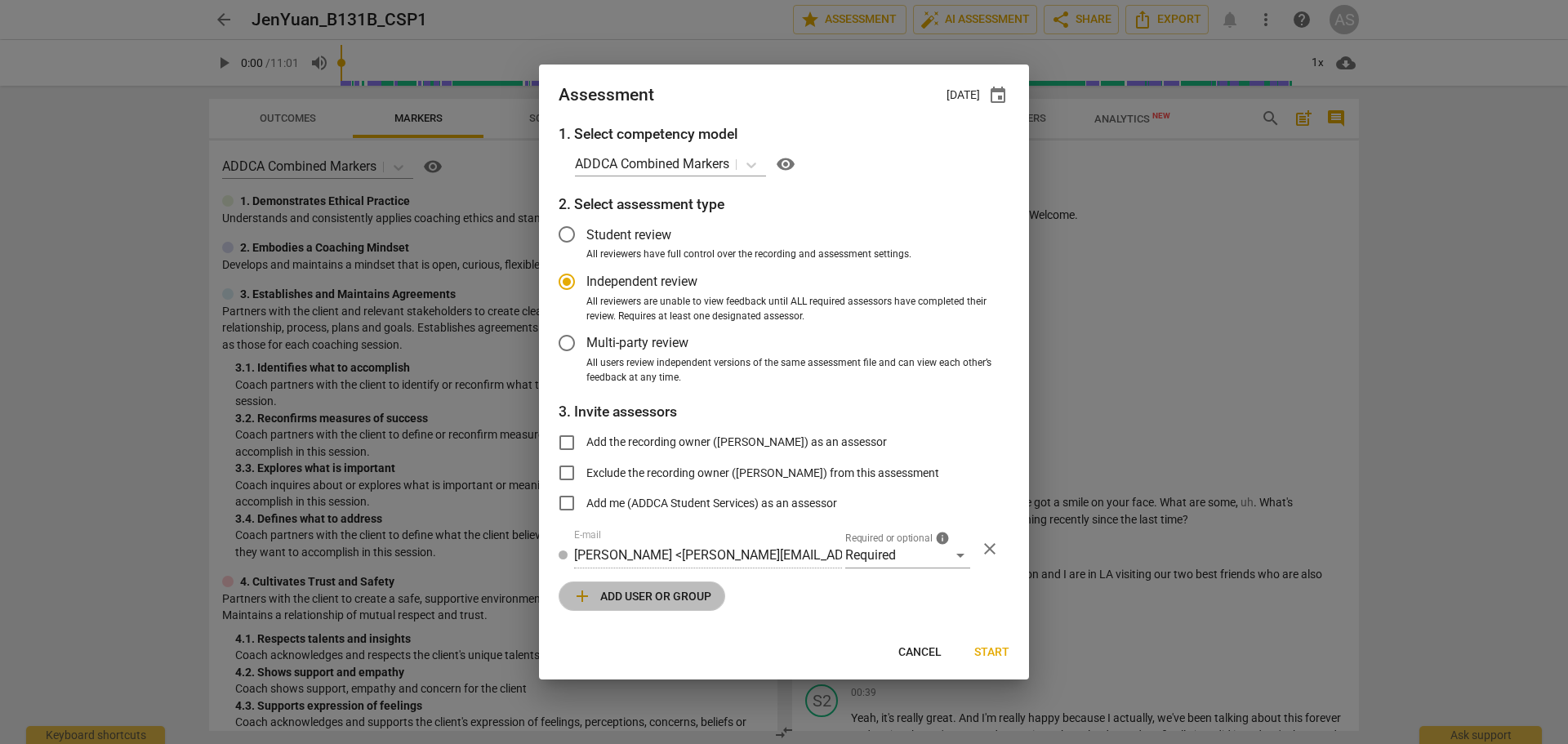
click at [655, 560] on button "add Add user or group" at bounding box center [642, 596] width 166 height 29
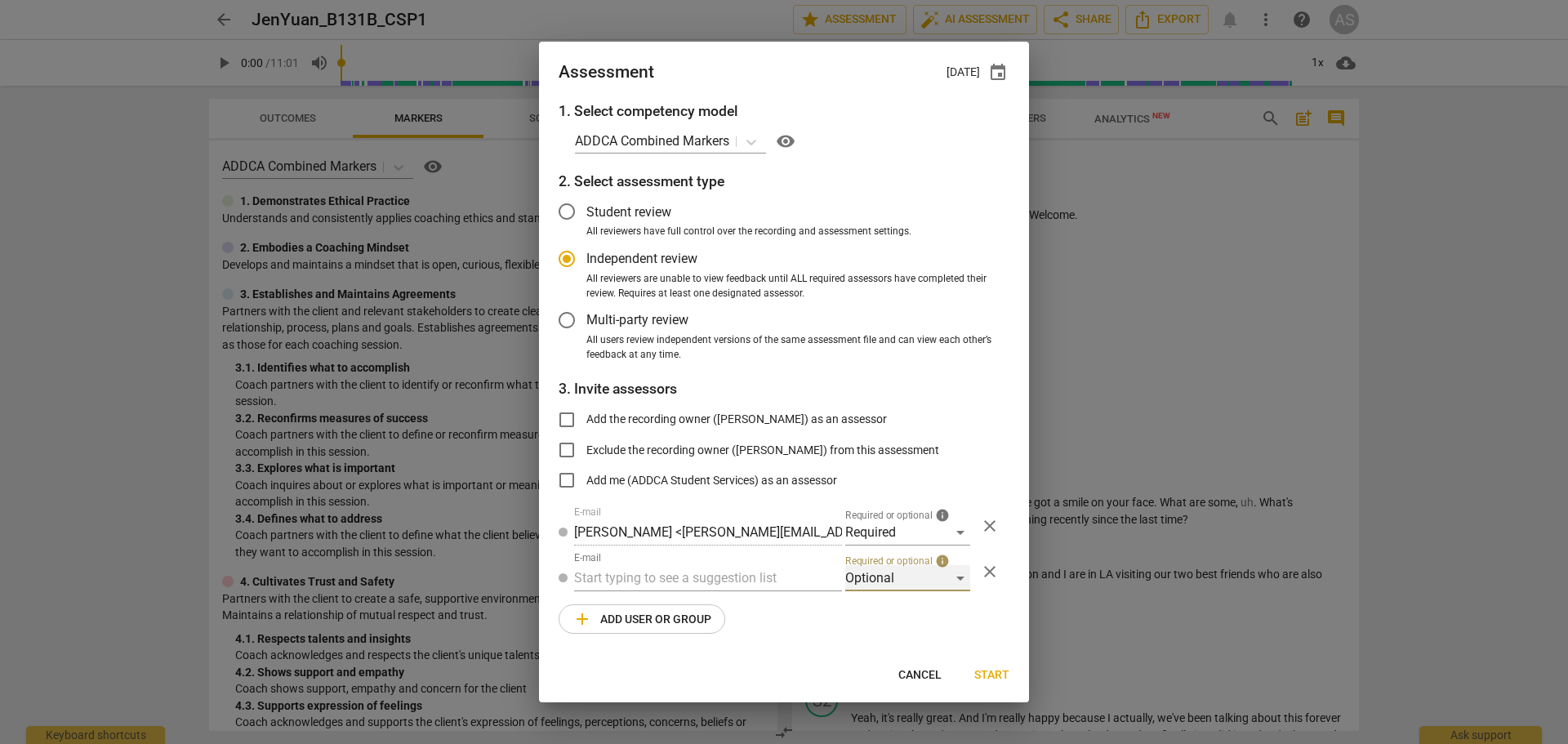
click at [902, 560] on div "Optional" at bounding box center [908, 578] width 125 height 26
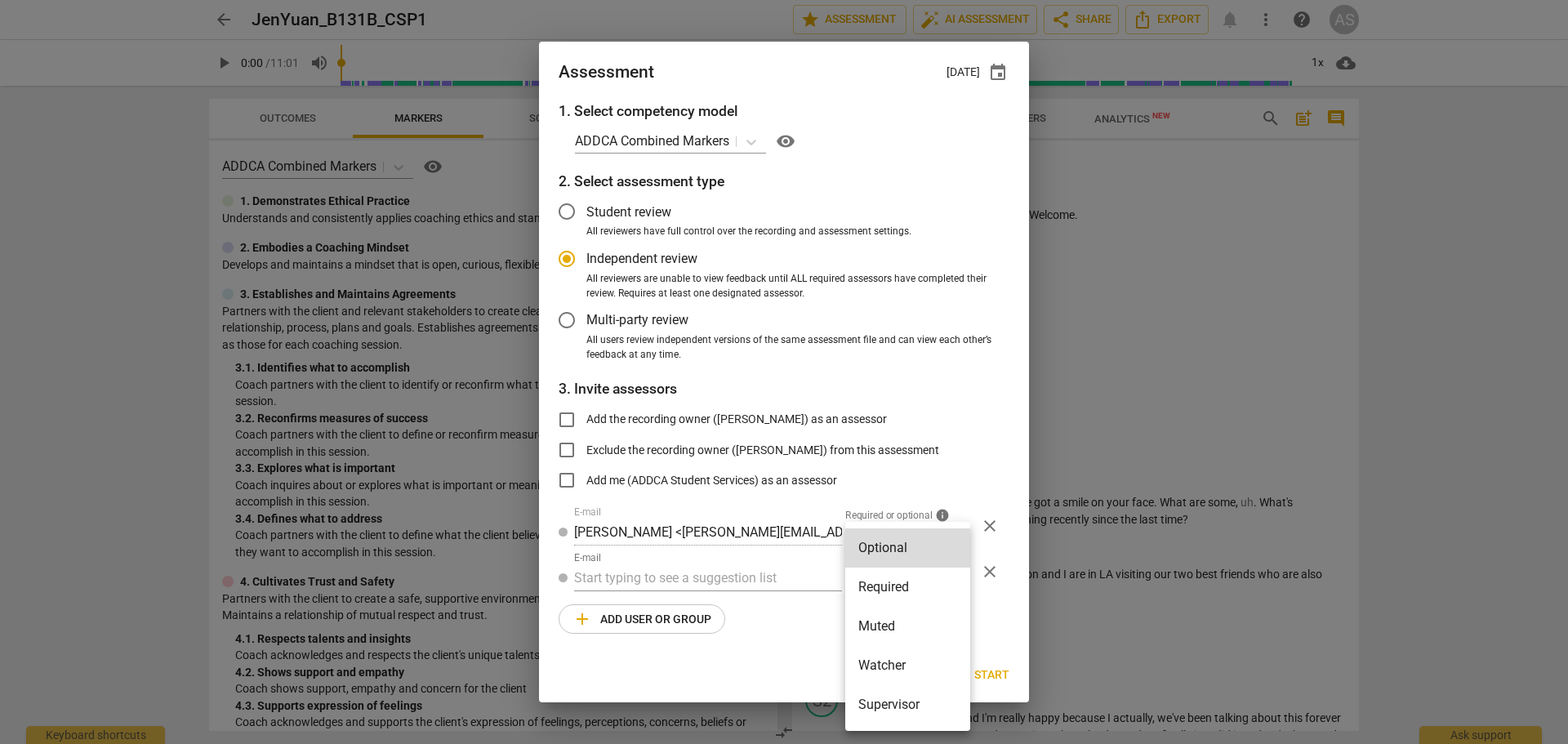
click at [888, 560] on li "Muted" at bounding box center [908, 627] width 125 height 39
radio input "false"
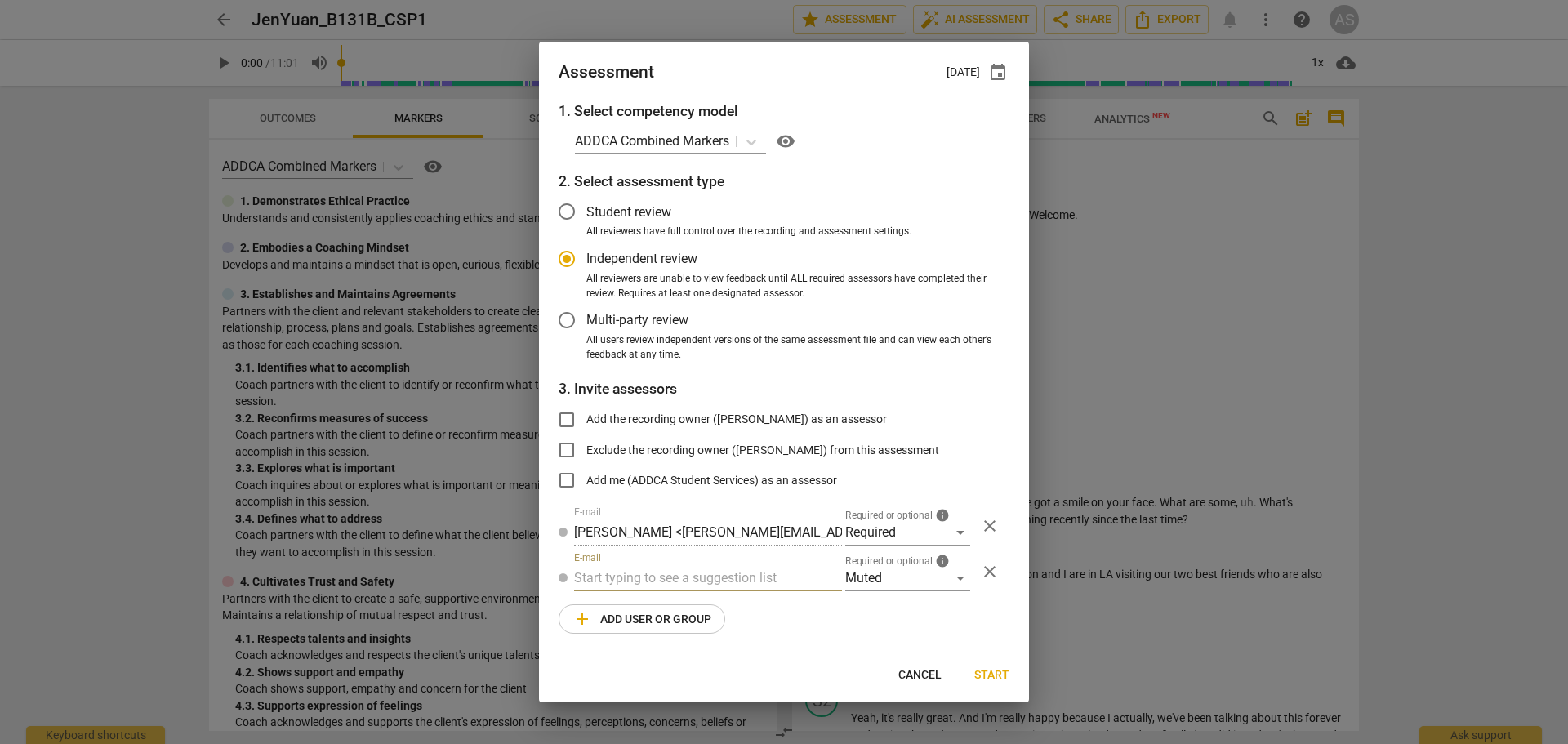
click at [732, 560] on input "text" at bounding box center [709, 578] width 268 height 26
type input "131B"
click at [702, 560] on div "Basic B- 131B CSPs" at bounding box center [709, 611] width 268 height 39
radio input "false"
type input "Basic B-131B CSPs"
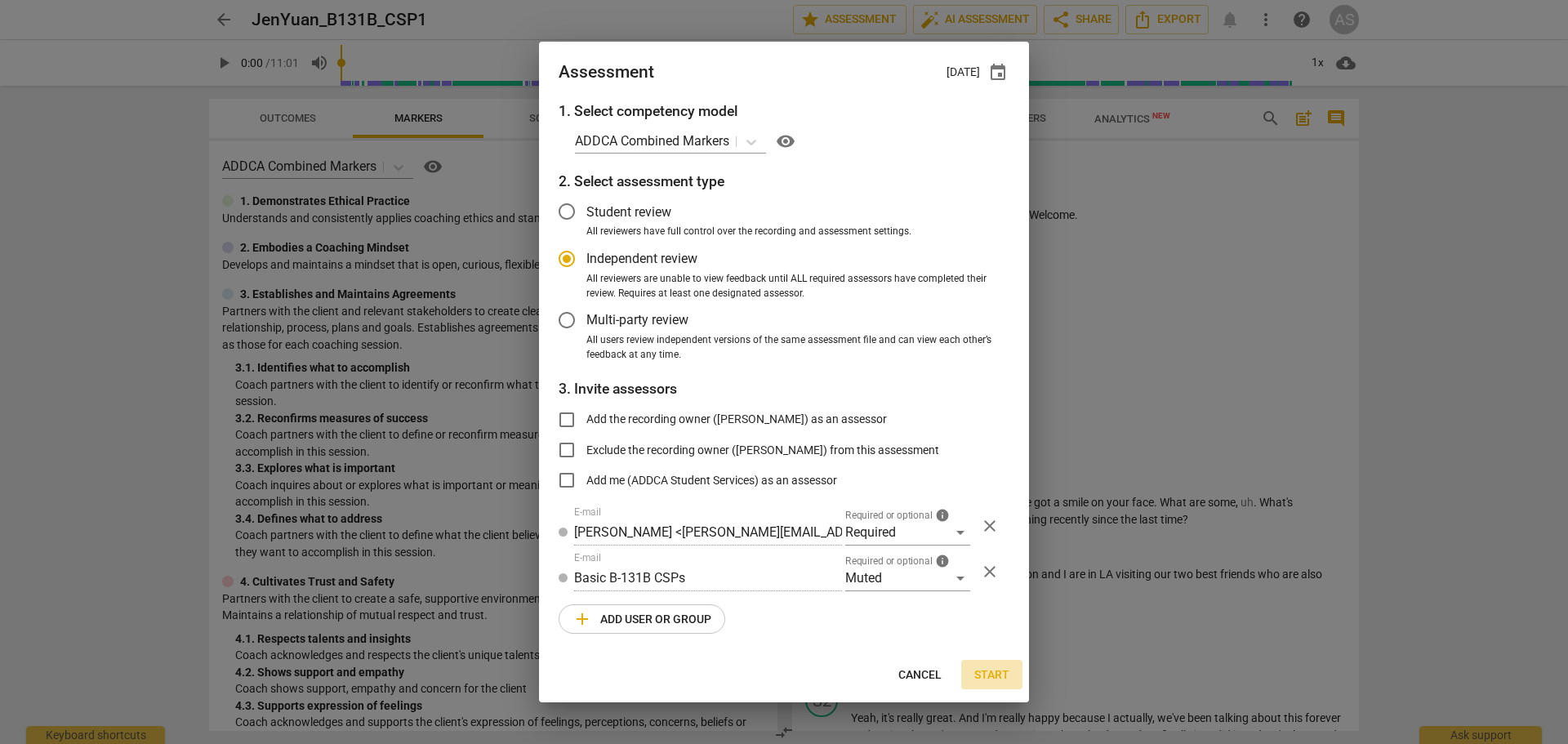
click at [985, 560] on span "Start" at bounding box center [992, 675] width 35 height 17
radio input "false"
type input "[PERSON_NAME] <[EMAIL_ADDRESS][DOMAIN_NAME]>"
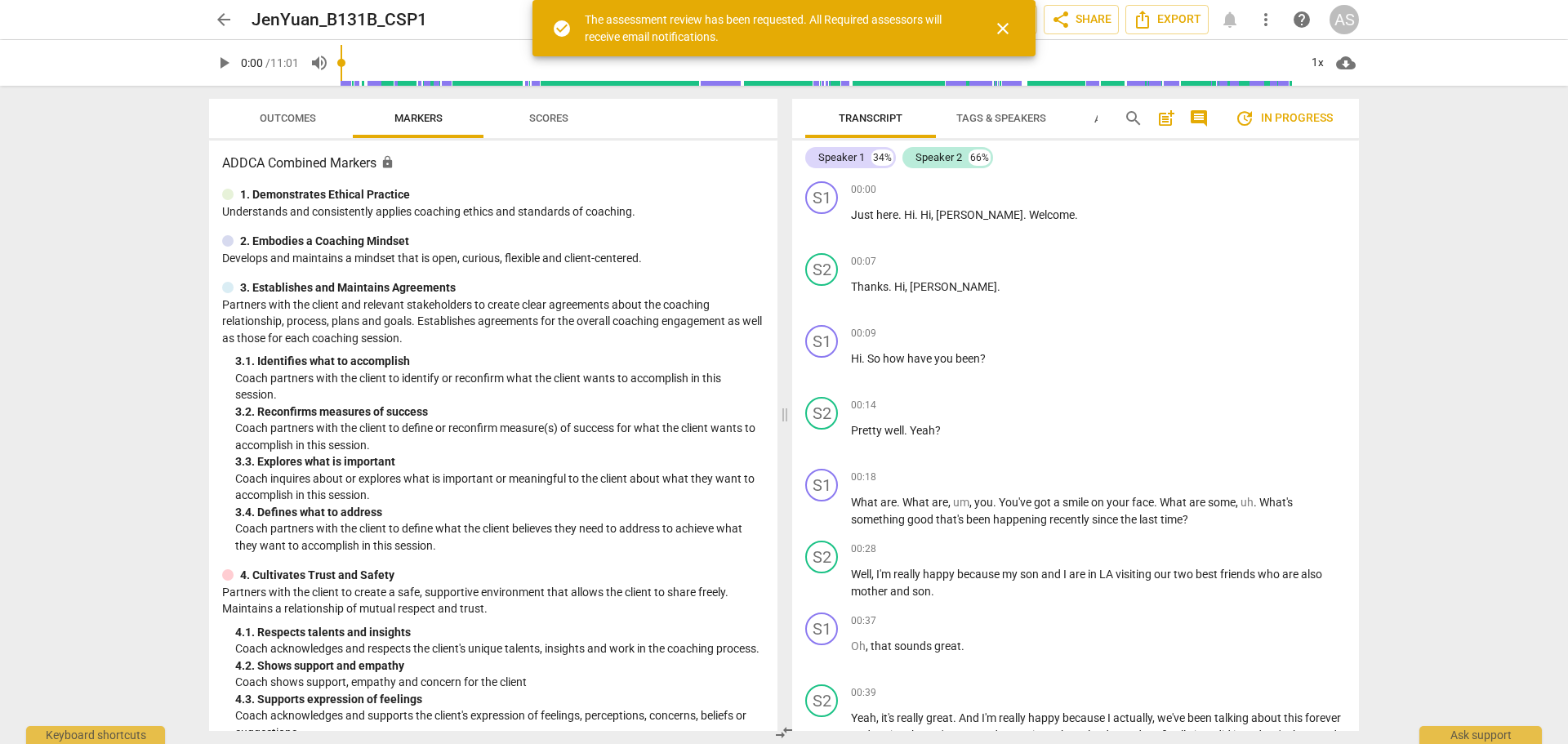
click at [224, 20] on span "arrow_back" at bounding box center [224, 20] width 20 height 20
